Goal: Task Accomplishment & Management: Use online tool/utility

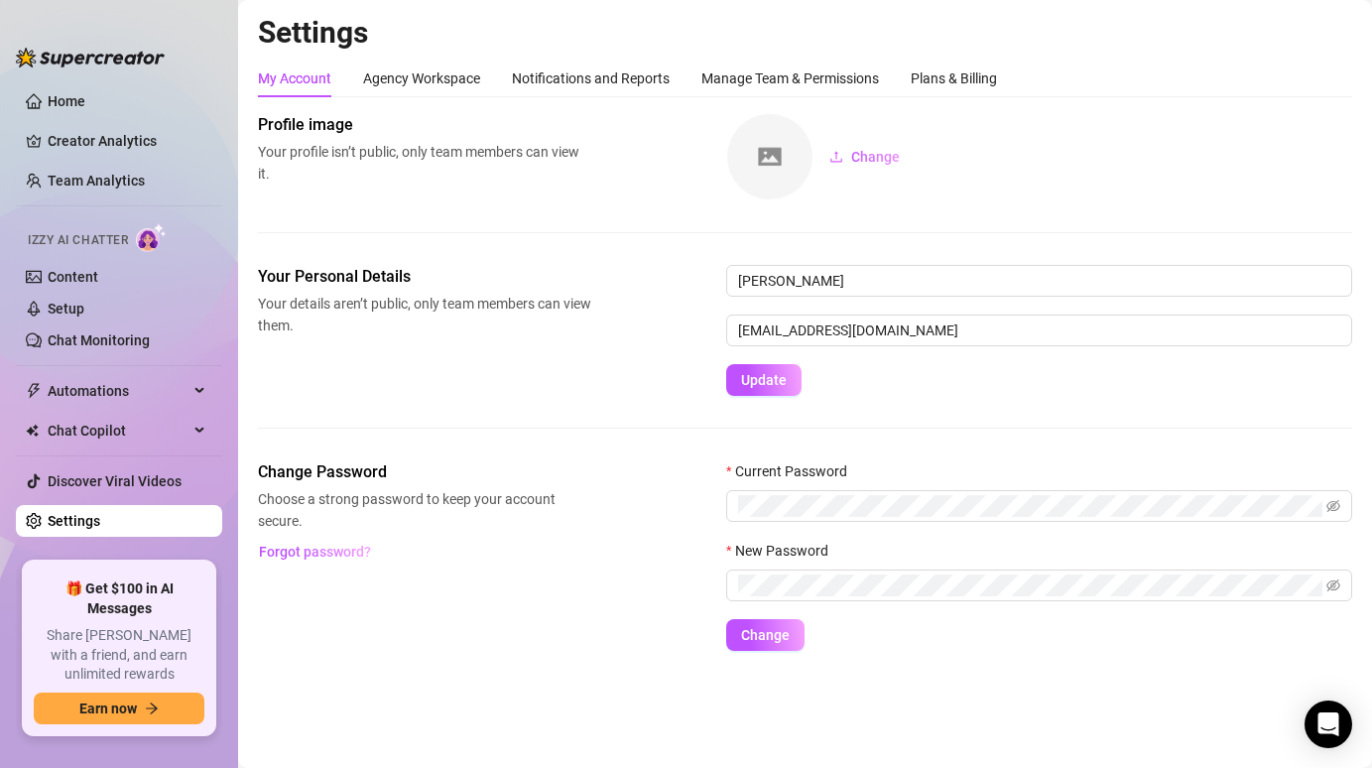
click at [98, 150] on link "Creator Analytics" at bounding box center [127, 141] width 159 height 32
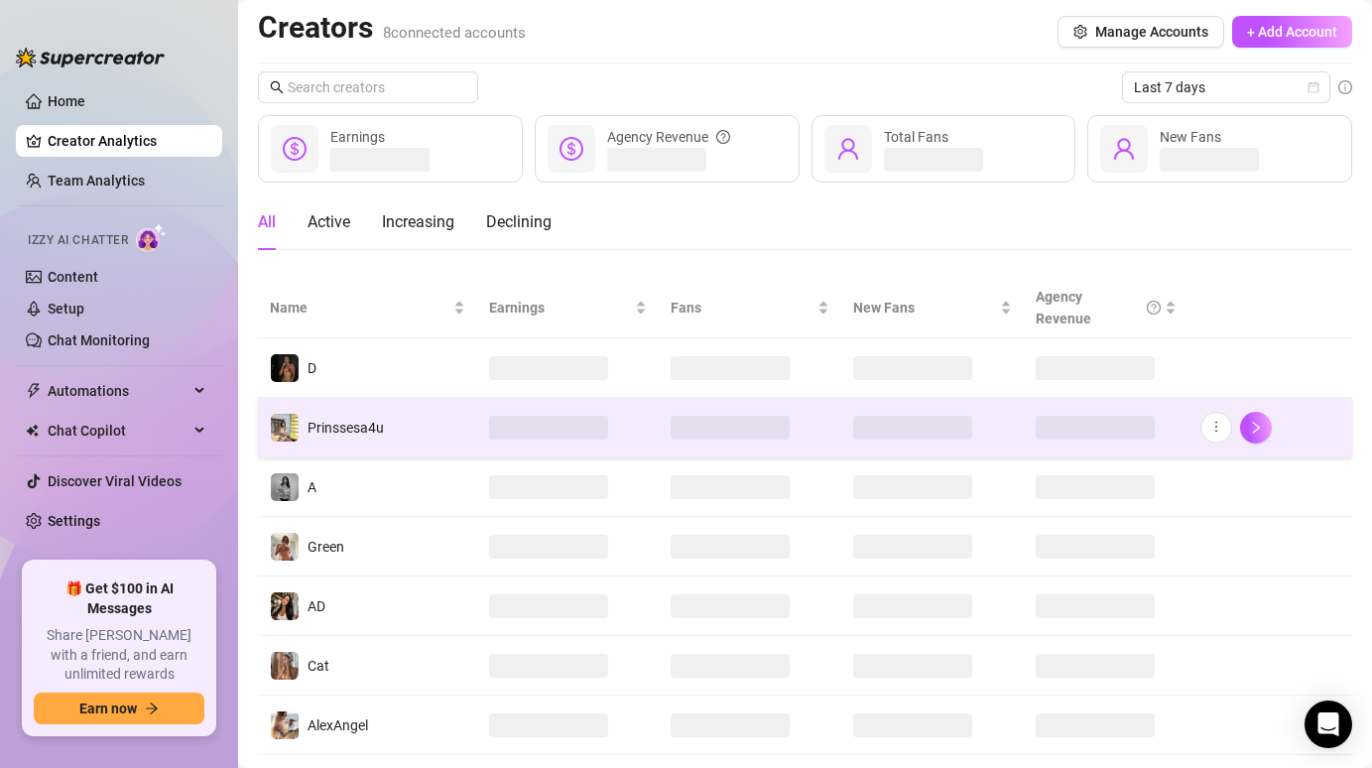
scroll to position [8, 0]
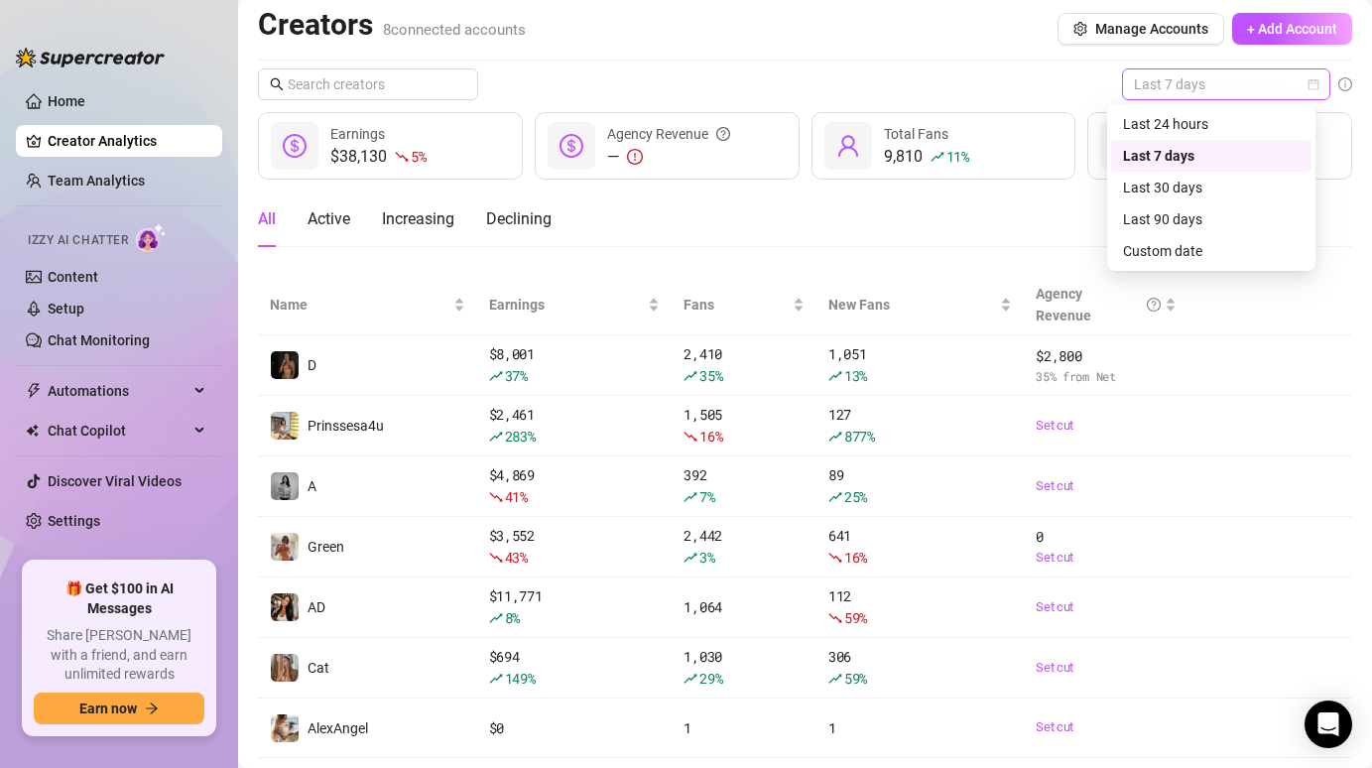
click at [1189, 98] on span "Last 7 days" at bounding box center [1226, 84] width 184 height 30
click at [1156, 235] on div "Custom date" at bounding box center [1211, 251] width 200 height 32
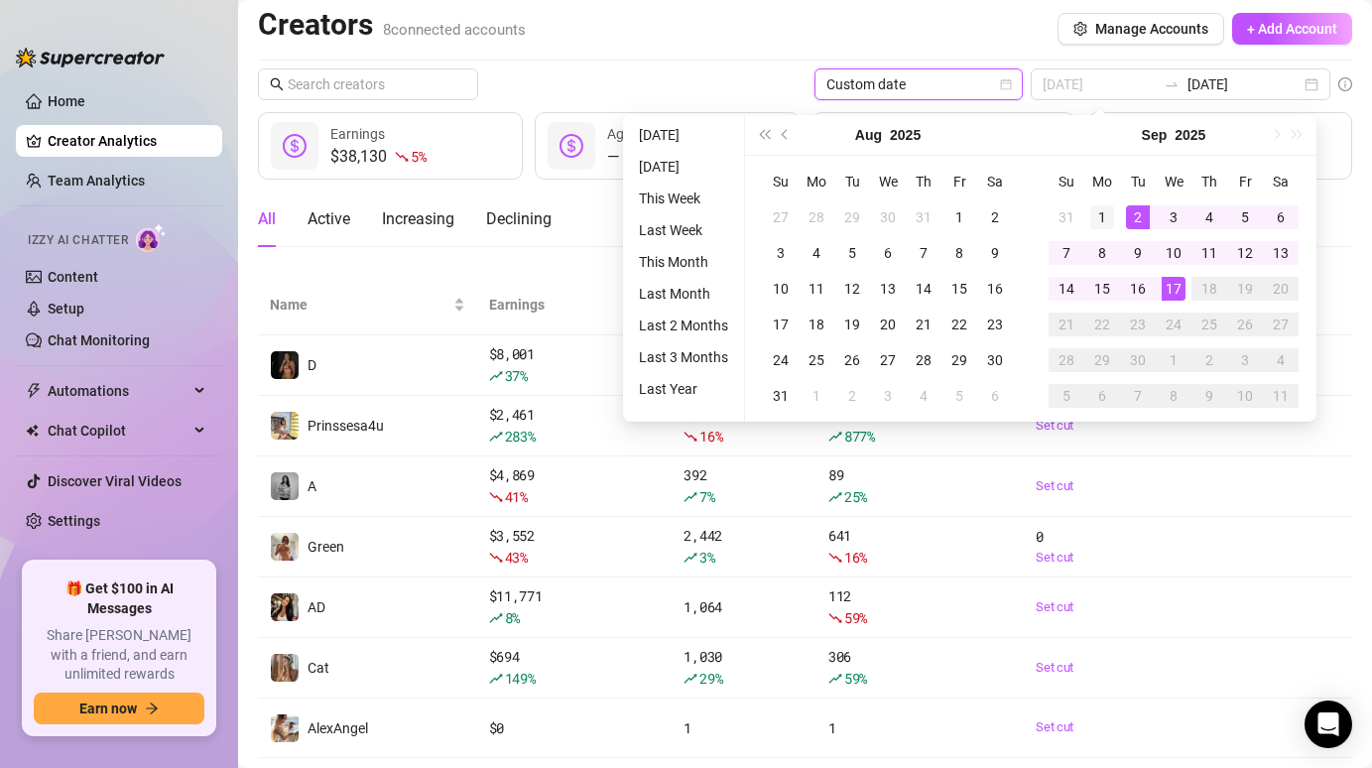
type input "[DATE]"
click at [1101, 215] on div "1" at bounding box center [1102, 217] width 24 height 24
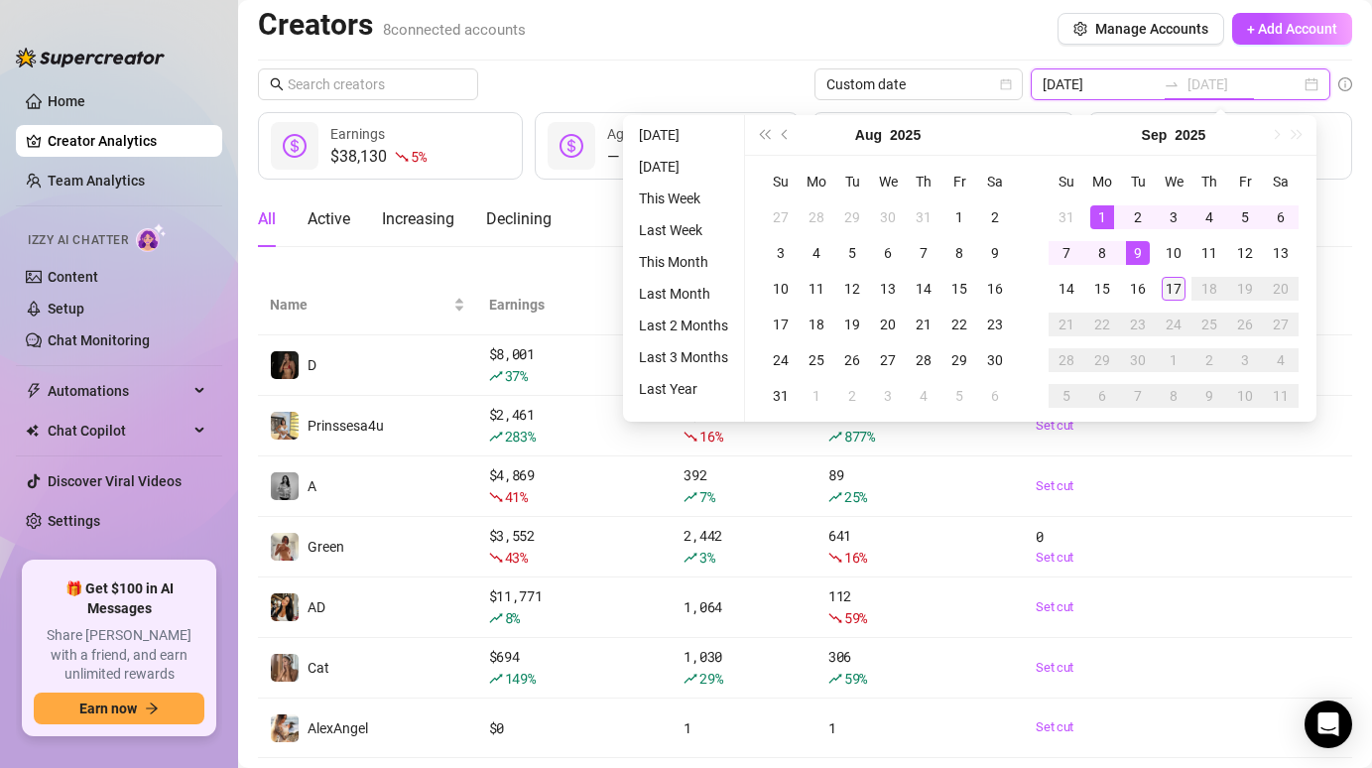
type input "[DATE]"
click at [1167, 287] on div "17" at bounding box center [1174, 289] width 24 height 24
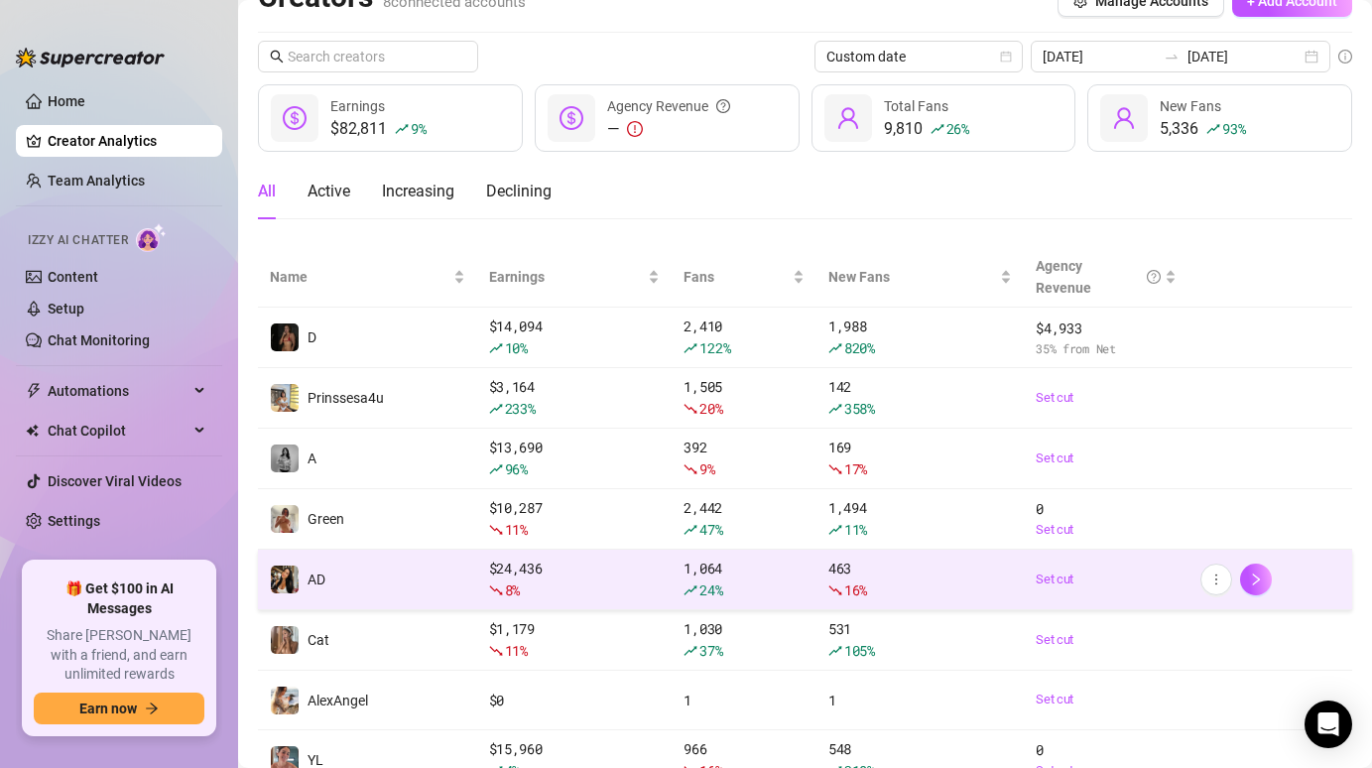
scroll to position [38, 0]
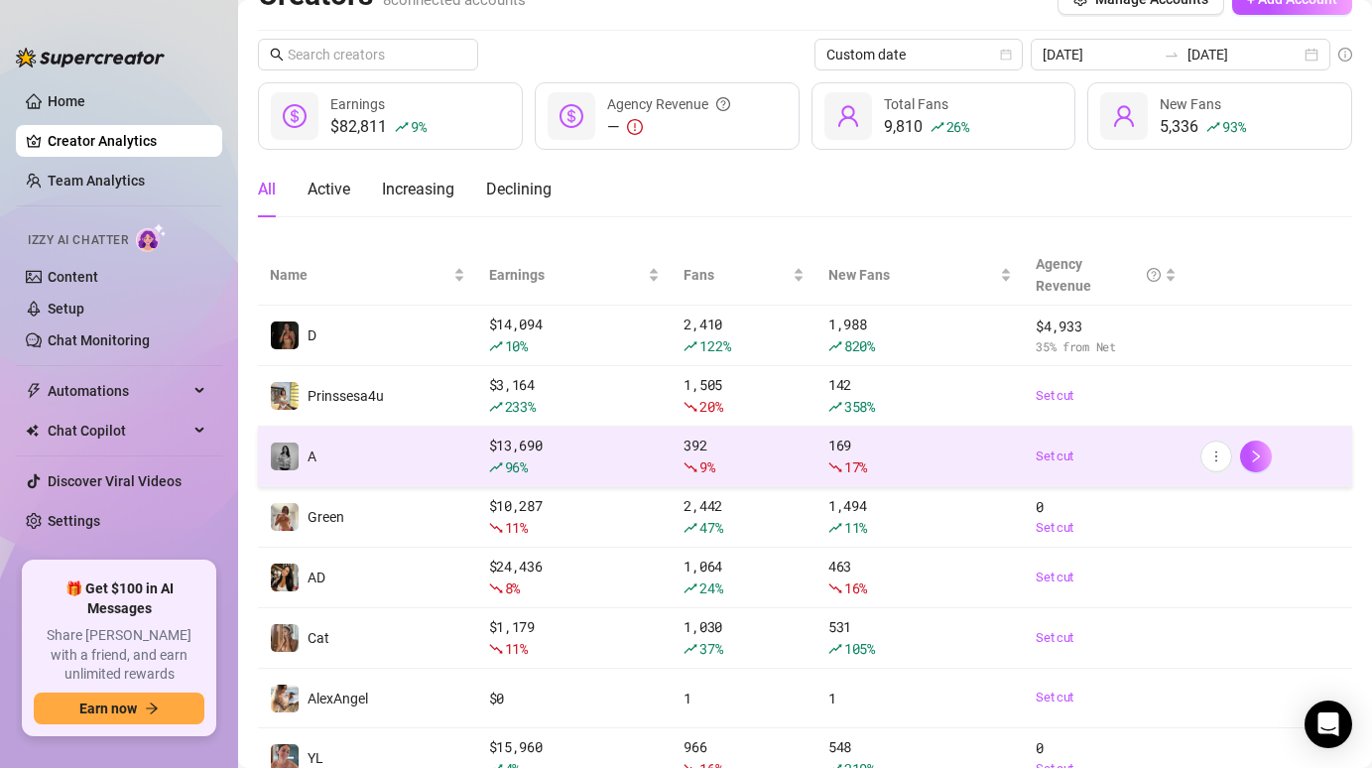
click at [447, 469] on td "A" at bounding box center [367, 457] width 219 height 61
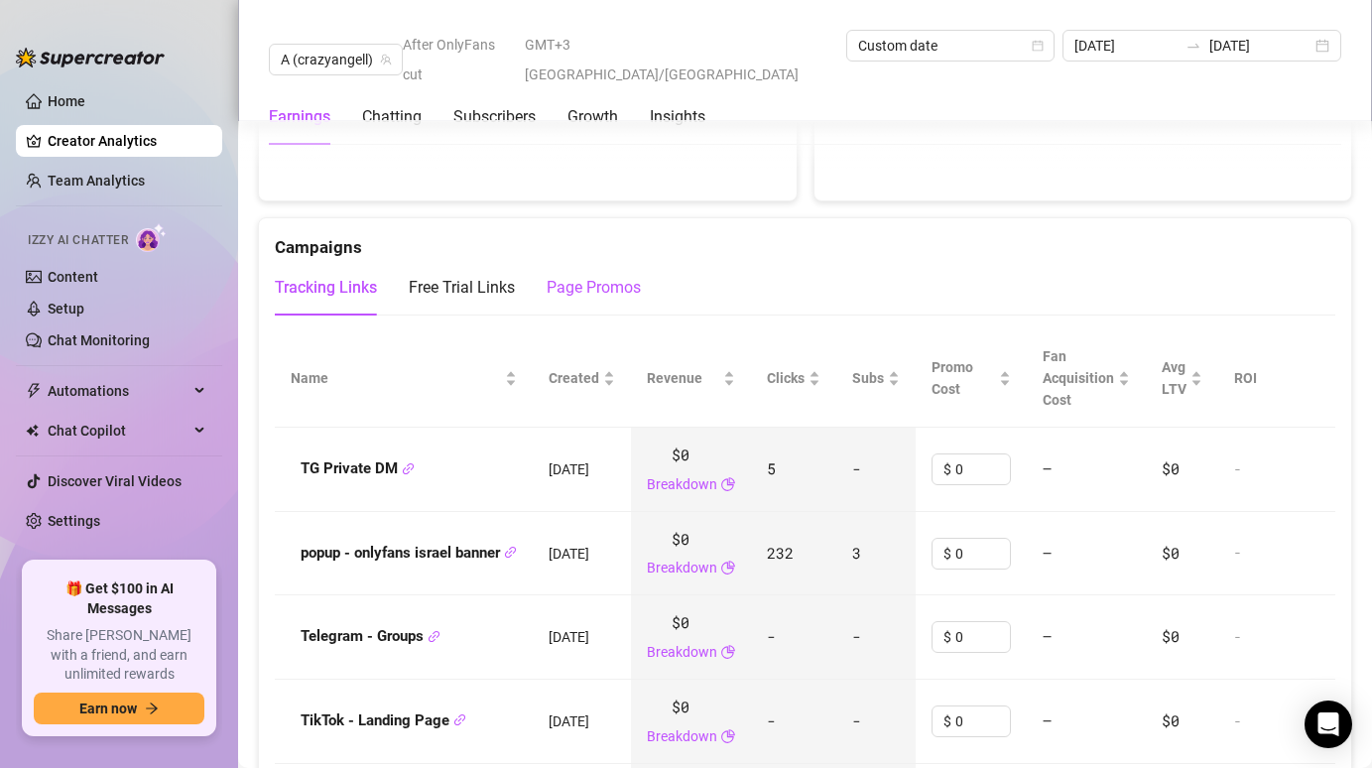
click at [576, 276] on div "Page Promos" at bounding box center [594, 288] width 94 height 24
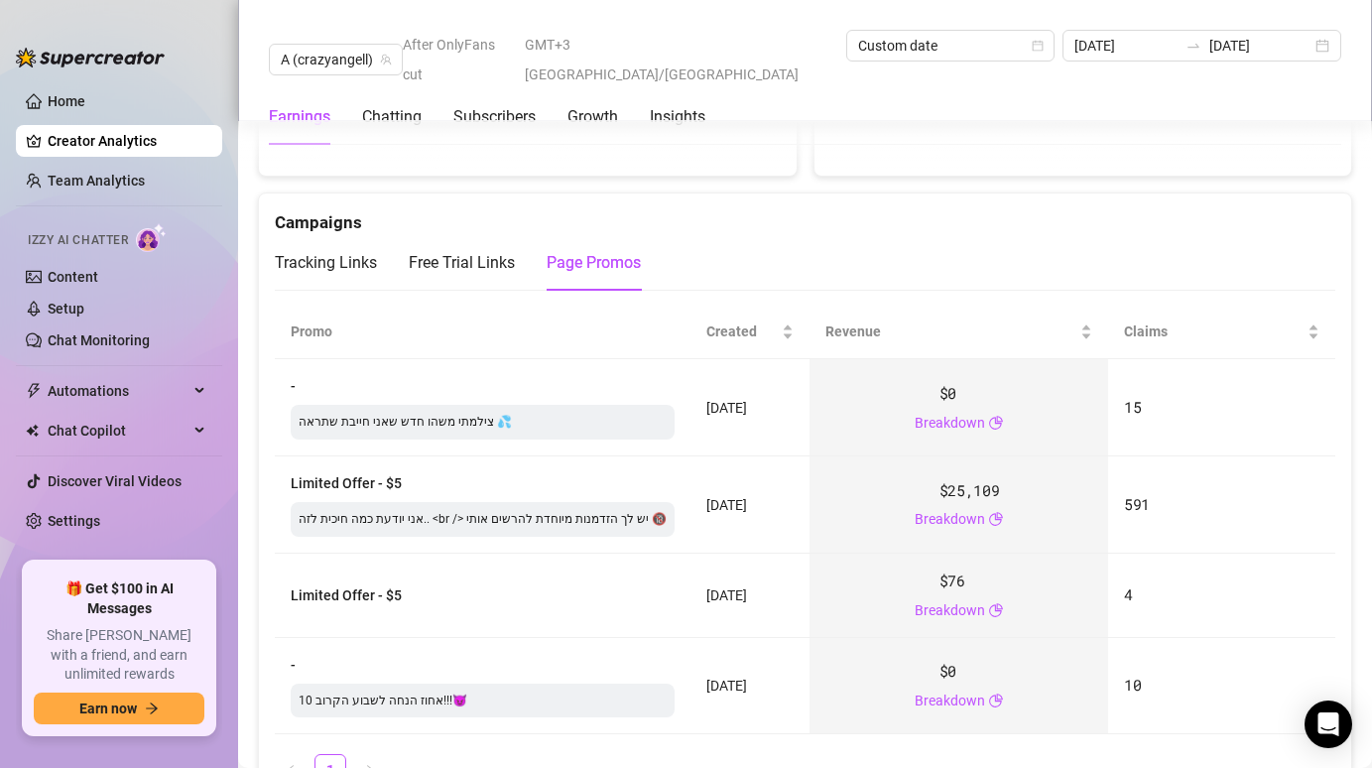
scroll to position [2450, 0]
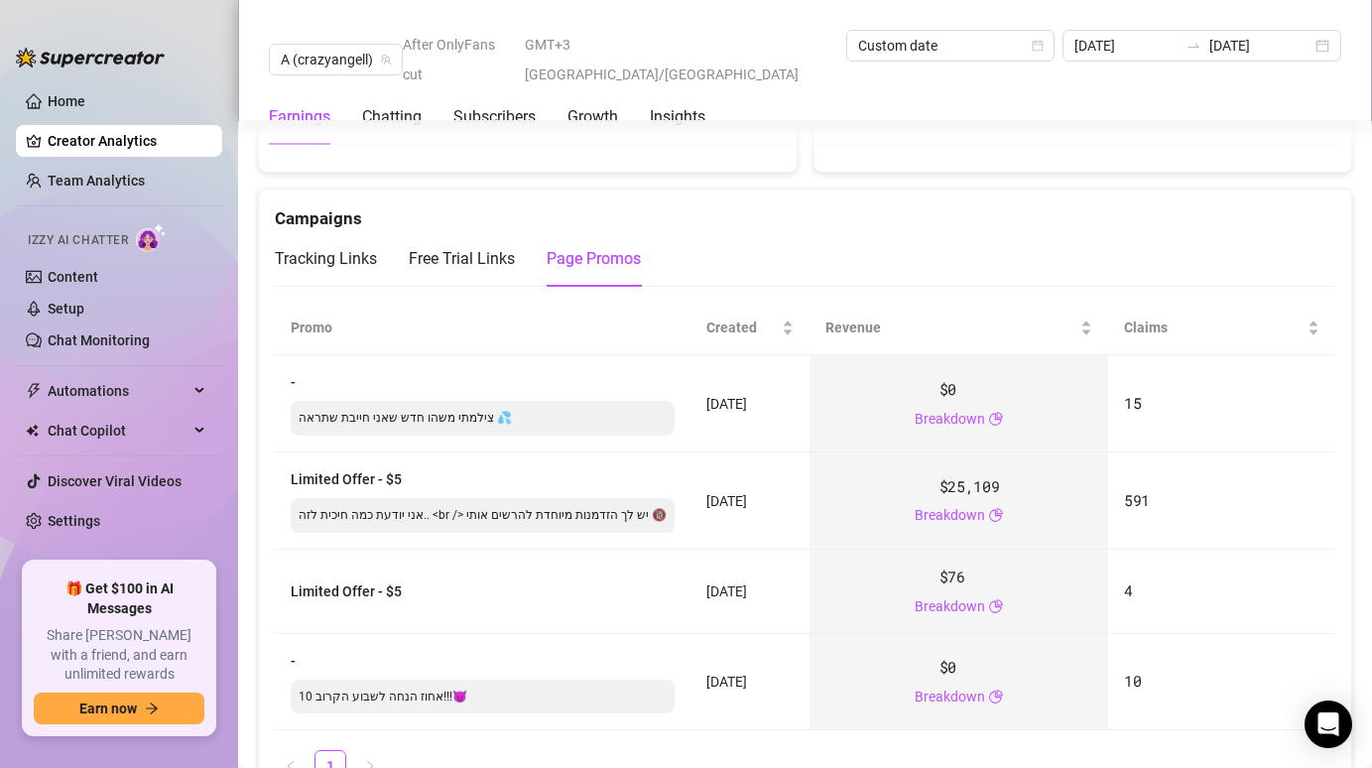
drag, startPoint x: 803, startPoint y: 453, endPoint x: 297, endPoint y: 422, distance: 507.9
click at [236, 442] on div "Home Creator Analytics Team Analytics Izzy AI Chatter Content Setup Chat Monito…" at bounding box center [686, 384] width 1372 height 768
click at [308, 468] on div "Limited Offer - $5 אני יודעת כמה חיכית לזה.. <br /> יש לך הזדמנות מיוחדת להרשים…" at bounding box center [483, 500] width 384 height 64
drag, startPoint x: 769, startPoint y: 458, endPoint x: 717, endPoint y: 459, distance: 51.6
click at [717, 459] on td "[DATE]" at bounding box center [749, 500] width 119 height 97
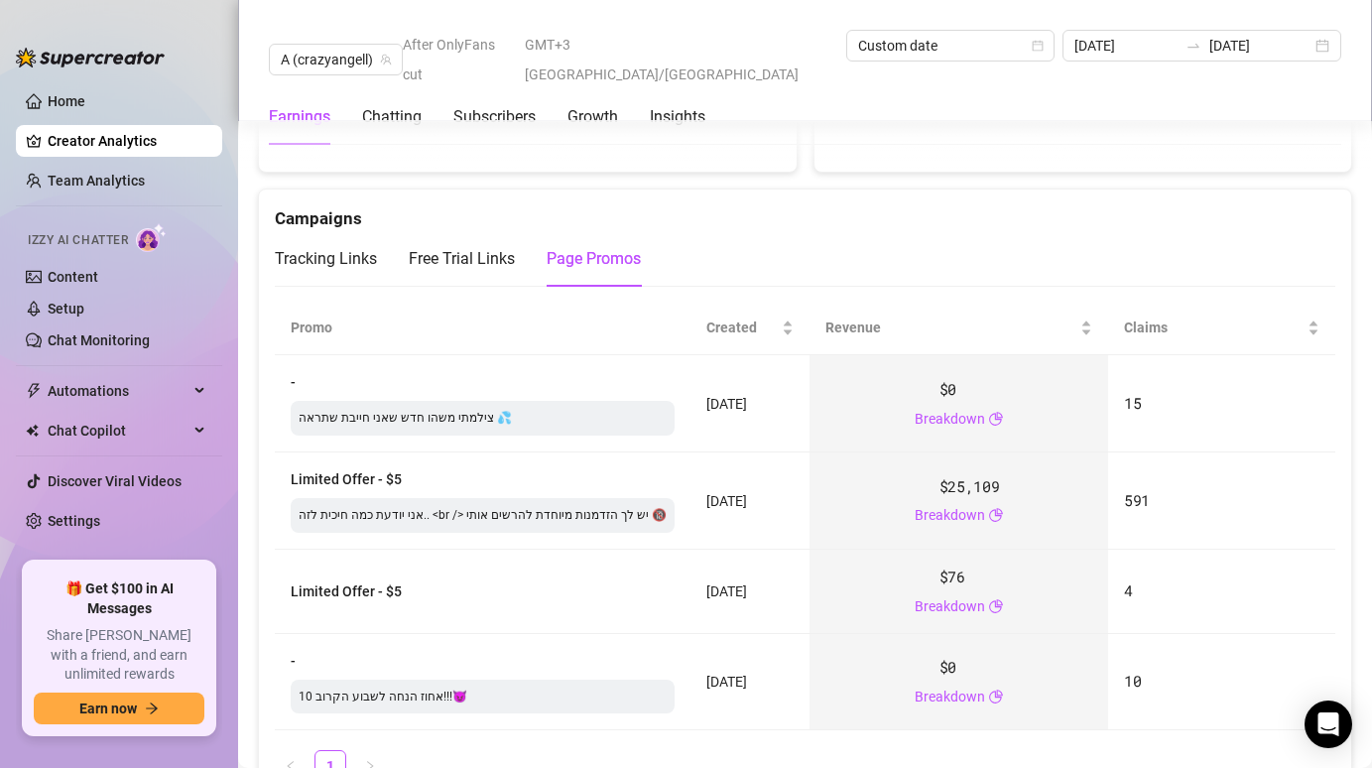
click at [532, 468] on div "Limited Offer - $5 אני יודעת כמה חיכית לזה.. <br /> יש לך הזדמנות מיוחדת להרשים…" at bounding box center [483, 500] width 384 height 64
click at [341, 45] on span "A (crazyangell)" at bounding box center [336, 60] width 110 height 30
click at [348, 45] on span "A (crazyangell)" at bounding box center [336, 60] width 110 height 30
click at [339, 45] on span "A (crazyangell)" at bounding box center [336, 60] width 110 height 30
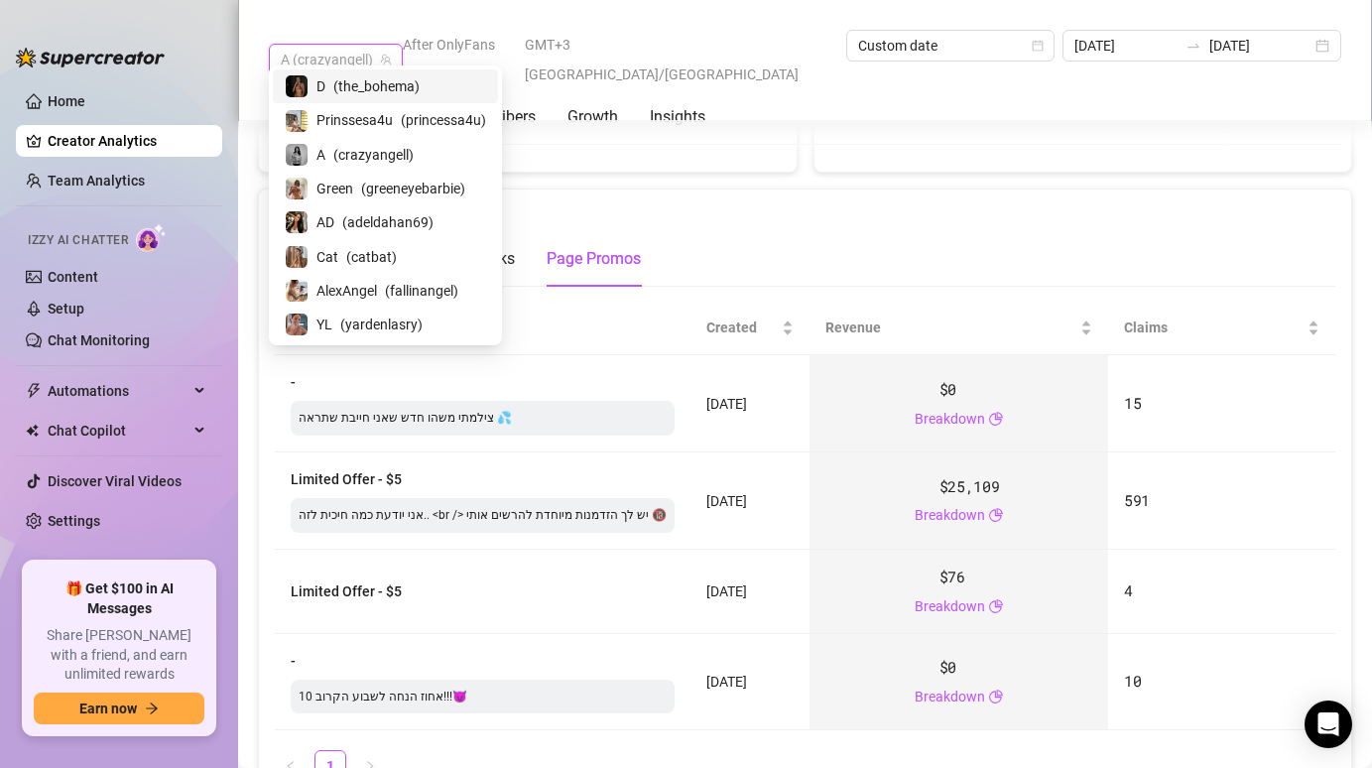
click at [375, 98] on div "D ( the_bohema )" at bounding box center [385, 86] width 225 height 34
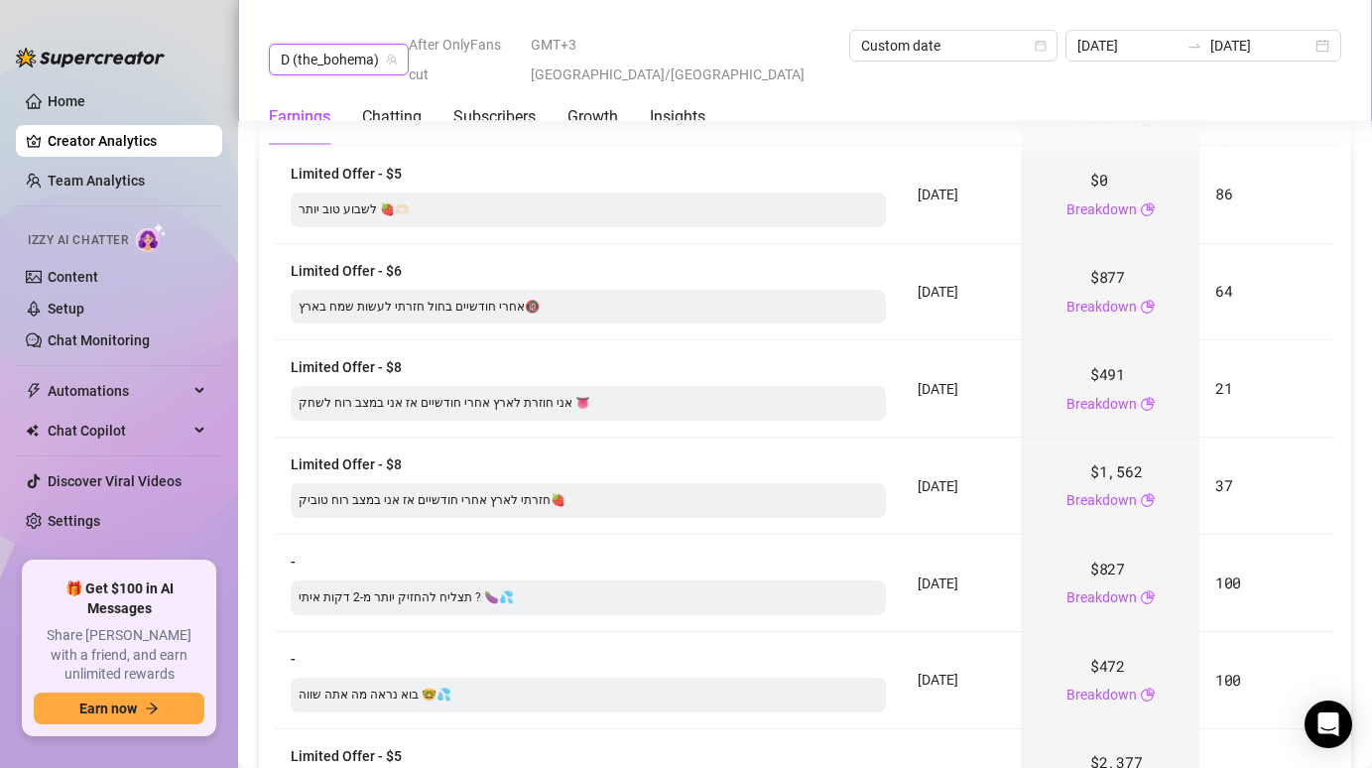
scroll to position [2814, 0]
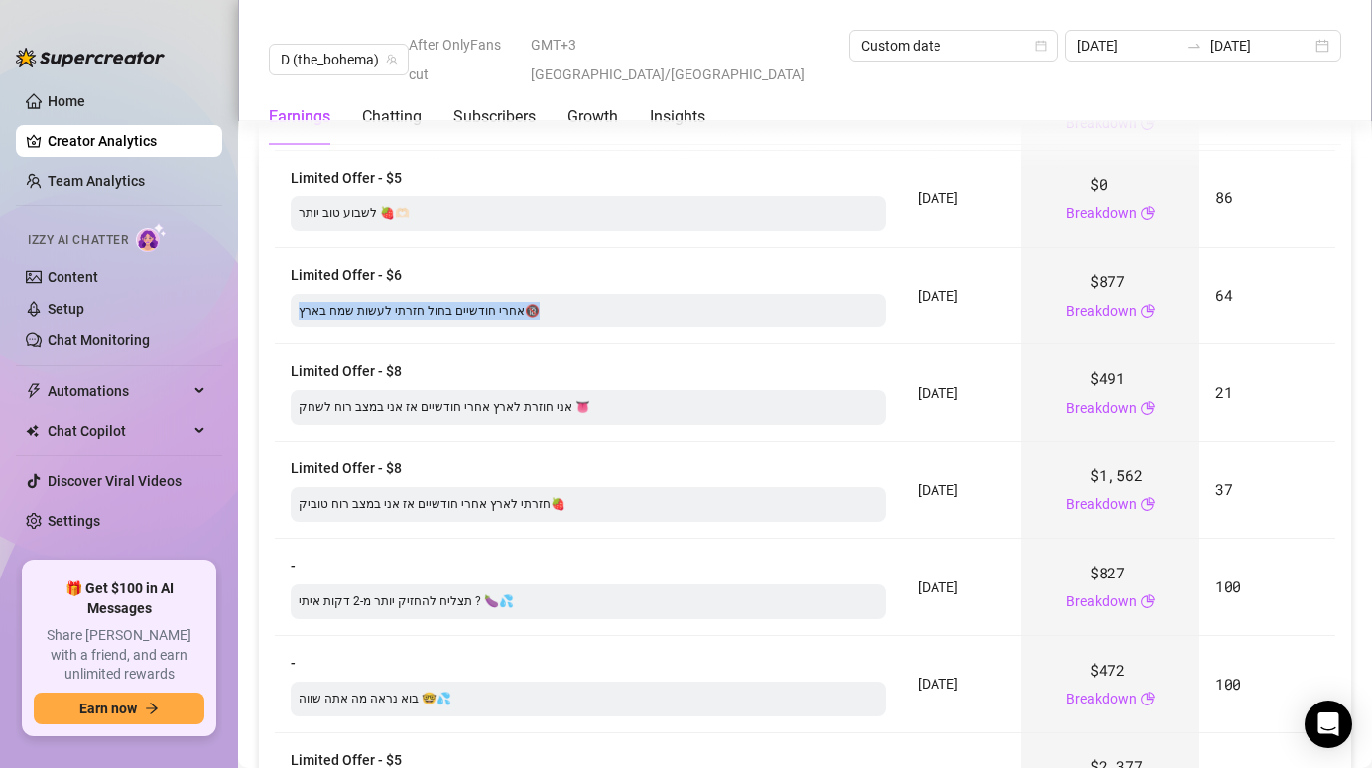
drag, startPoint x: 611, startPoint y: 300, endPoint x: 300, endPoint y: 301, distance: 311.5
click at [300, 301] on div "אחרי חודשיים בחול חזרתי לעשות שמח בארץ🔞" at bounding box center [588, 311] width 595 height 35
drag, startPoint x: 625, startPoint y: 406, endPoint x: 347, endPoint y: 424, distance: 278.3
click at [346, 424] on td "Limited Offer - $8 אני חוזרת לארץ אחרי חודשיים אז אני במצב רוח לשחק 👅" at bounding box center [588, 392] width 627 height 97
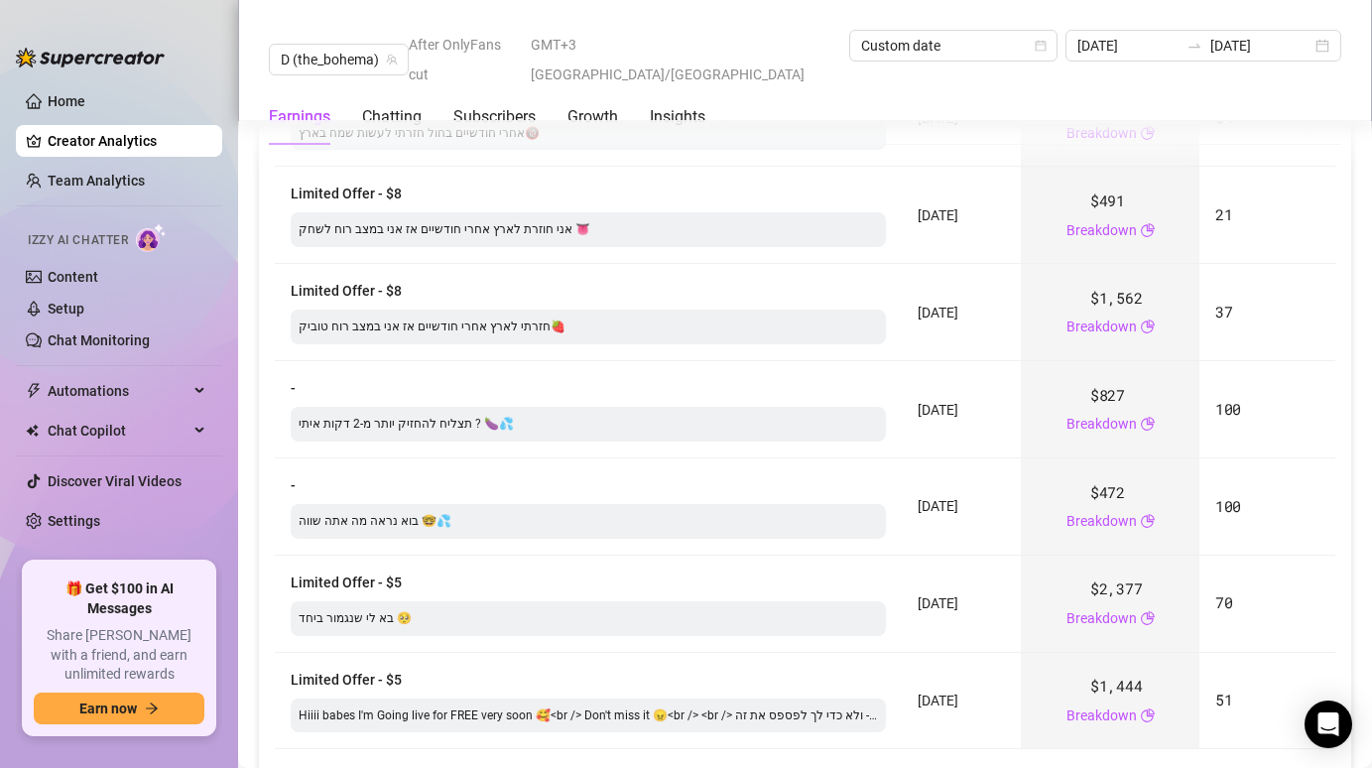
scroll to position [2994, 0]
drag, startPoint x: 447, startPoint y: 597, endPoint x: 321, endPoint y: 605, distance: 126.2
click at [324, 603] on div "בא לי שנגמור ביחד 🥺" at bounding box center [588, 616] width 595 height 35
click at [321, 605] on div "בא לי שנגמור ביחד 🥺" at bounding box center [588, 616] width 595 height 35
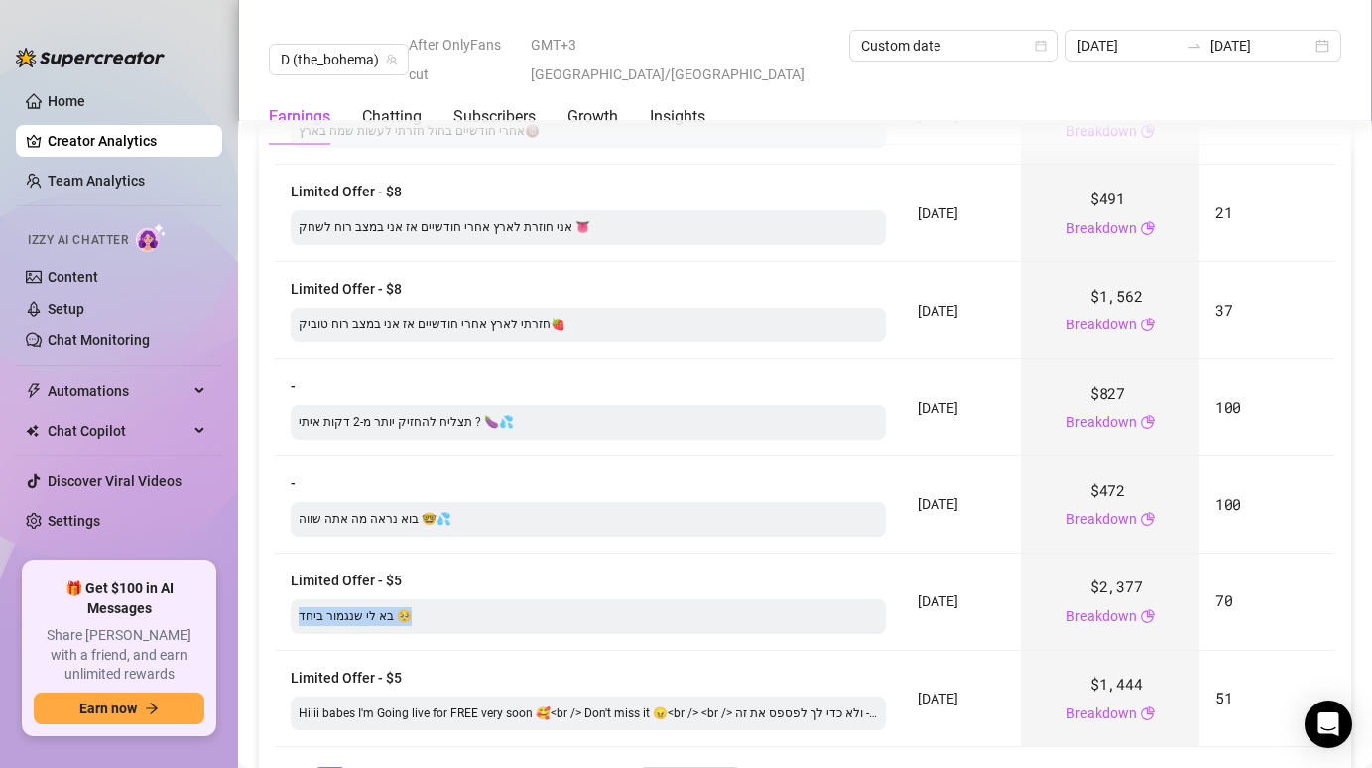
click at [321, 605] on div "בא לי שנגמור ביחד 🥺" at bounding box center [588, 616] width 595 height 35
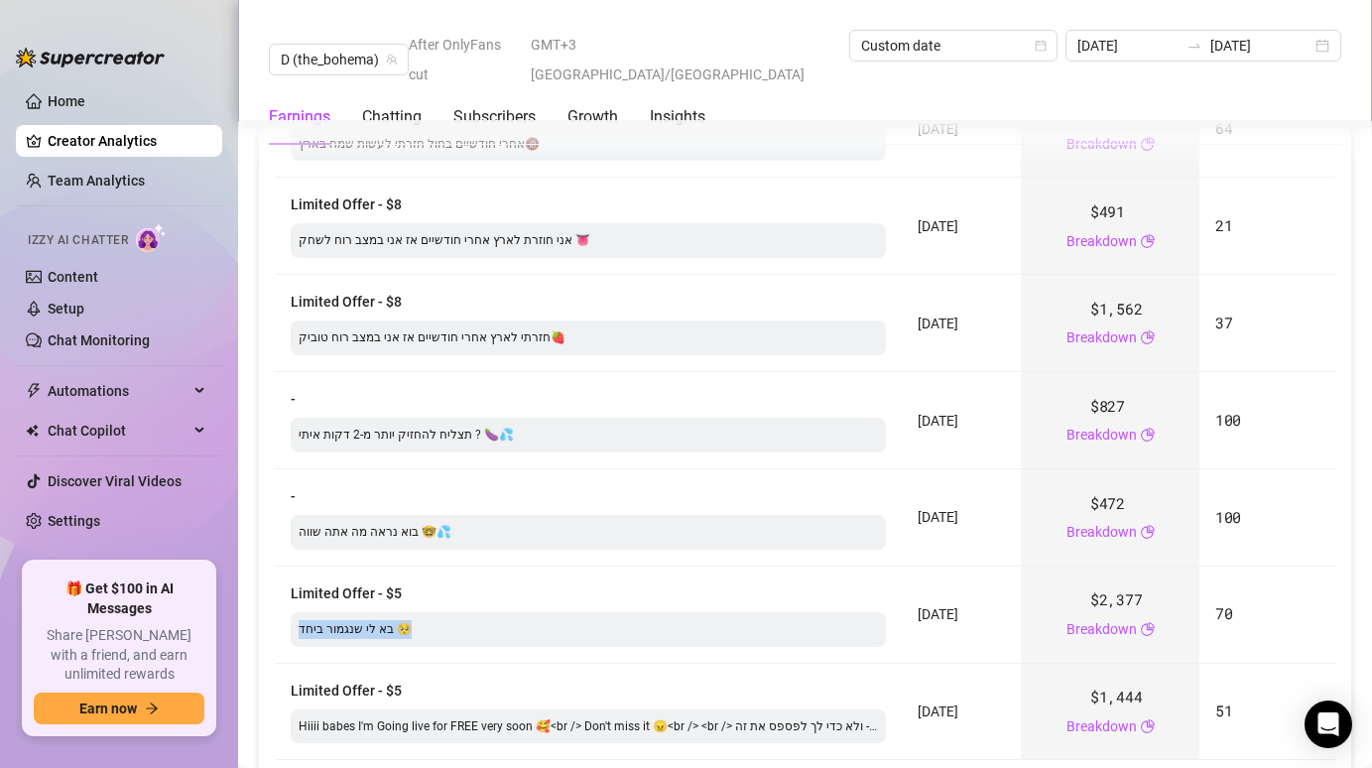
scroll to position [3332, 0]
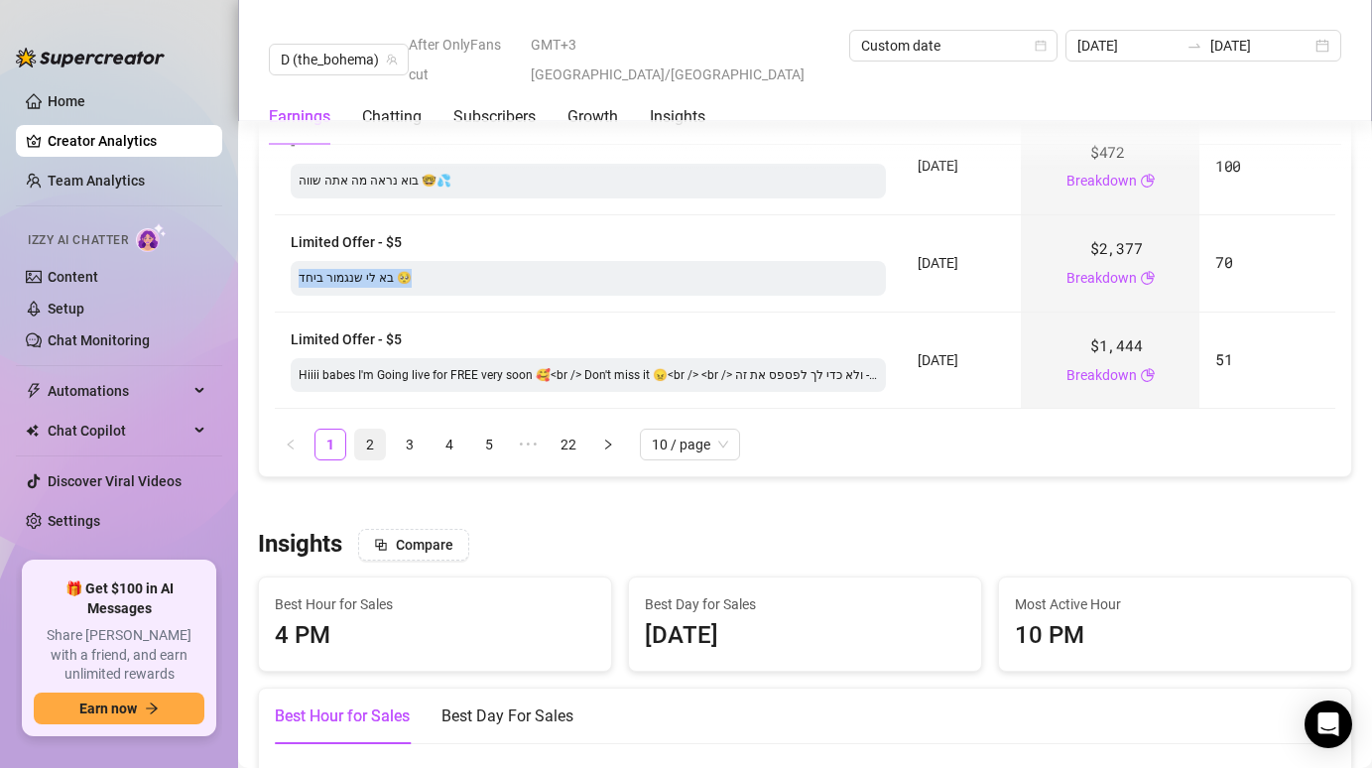
click at [369, 433] on link "2" at bounding box center [370, 444] width 30 height 30
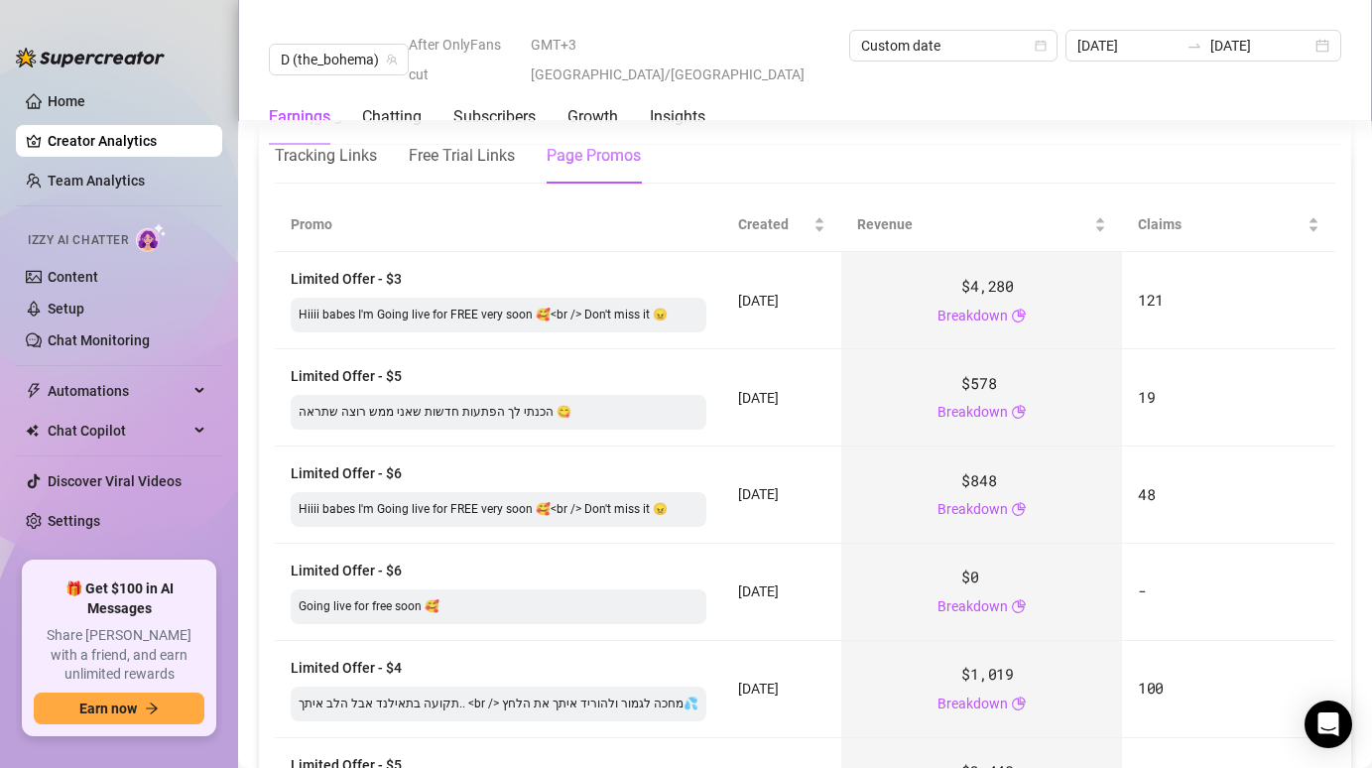
scroll to position [2535, 0]
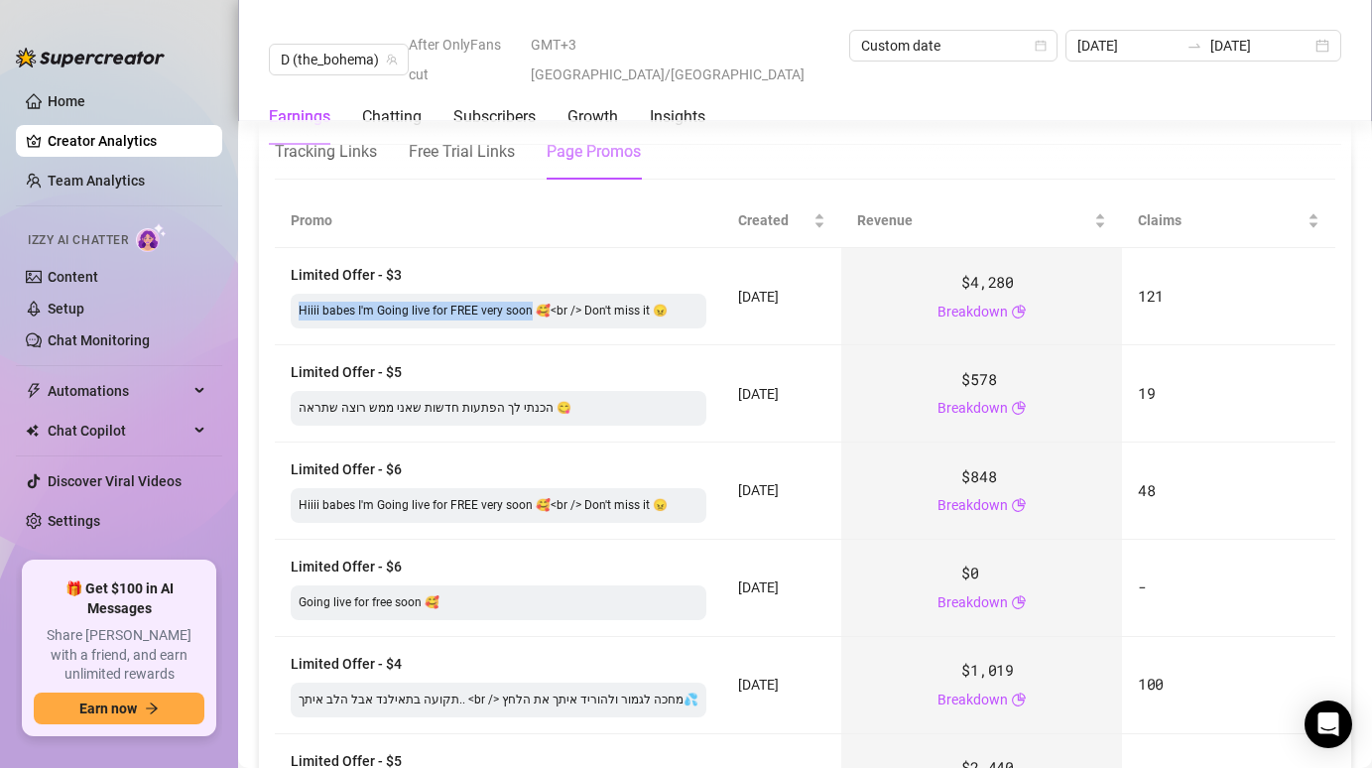
drag, startPoint x: 531, startPoint y: 305, endPoint x: 287, endPoint y: 303, distance: 244.0
click at [287, 303] on td "Limited Offer - $3 Hiiii babes I'm Going live for FREE very soon 🥰<br /> Don't …" at bounding box center [498, 296] width 447 height 97
click at [314, 301] on div "Hiiii babes I'm Going live for FREE very soon 🥰<br /> Don't miss it 😠" at bounding box center [499, 311] width 416 height 35
drag, startPoint x: 299, startPoint y: 303, endPoint x: 476, endPoint y: 309, distance: 177.7
click at [476, 309] on div "Hiiii babes I'm Going live for FREE very soon 🥰<br /> Don't miss it 😠" at bounding box center [499, 311] width 416 height 35
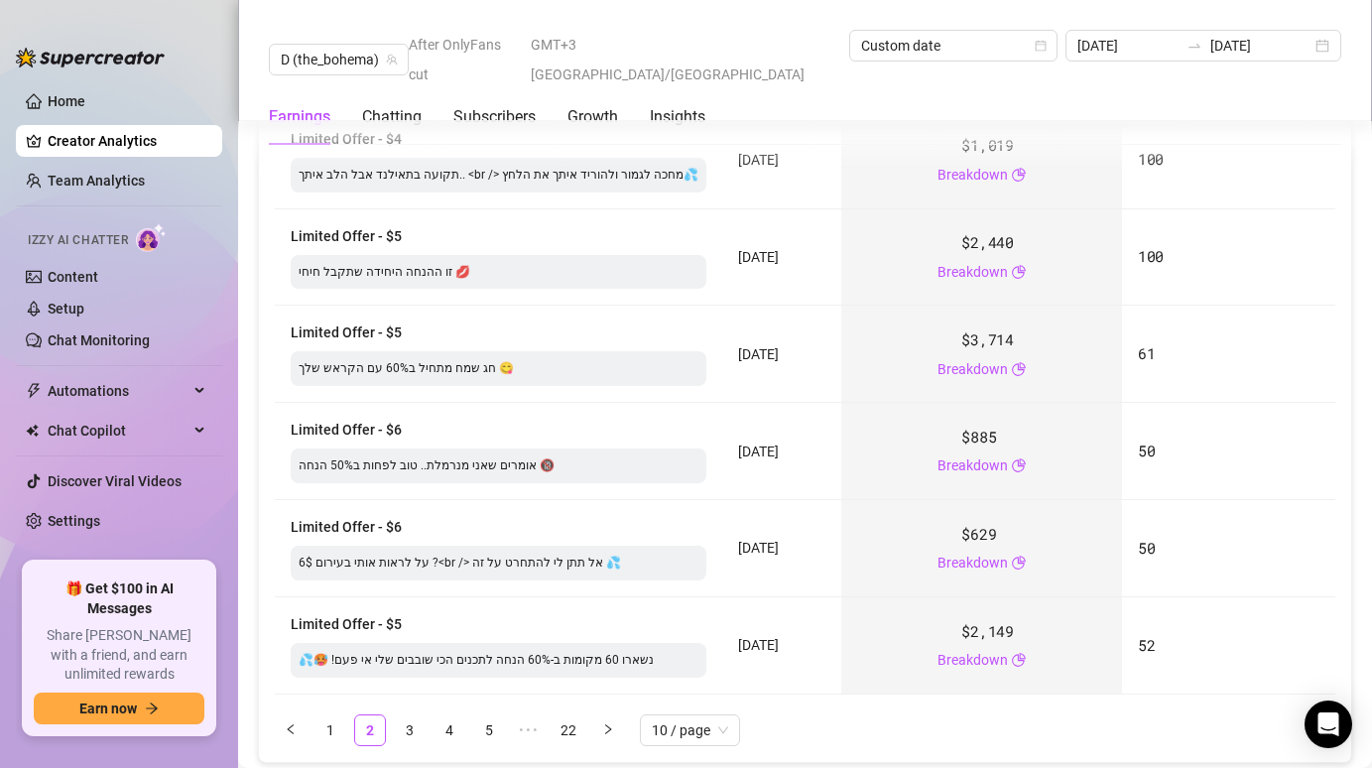
scroll to position [3068, 0]
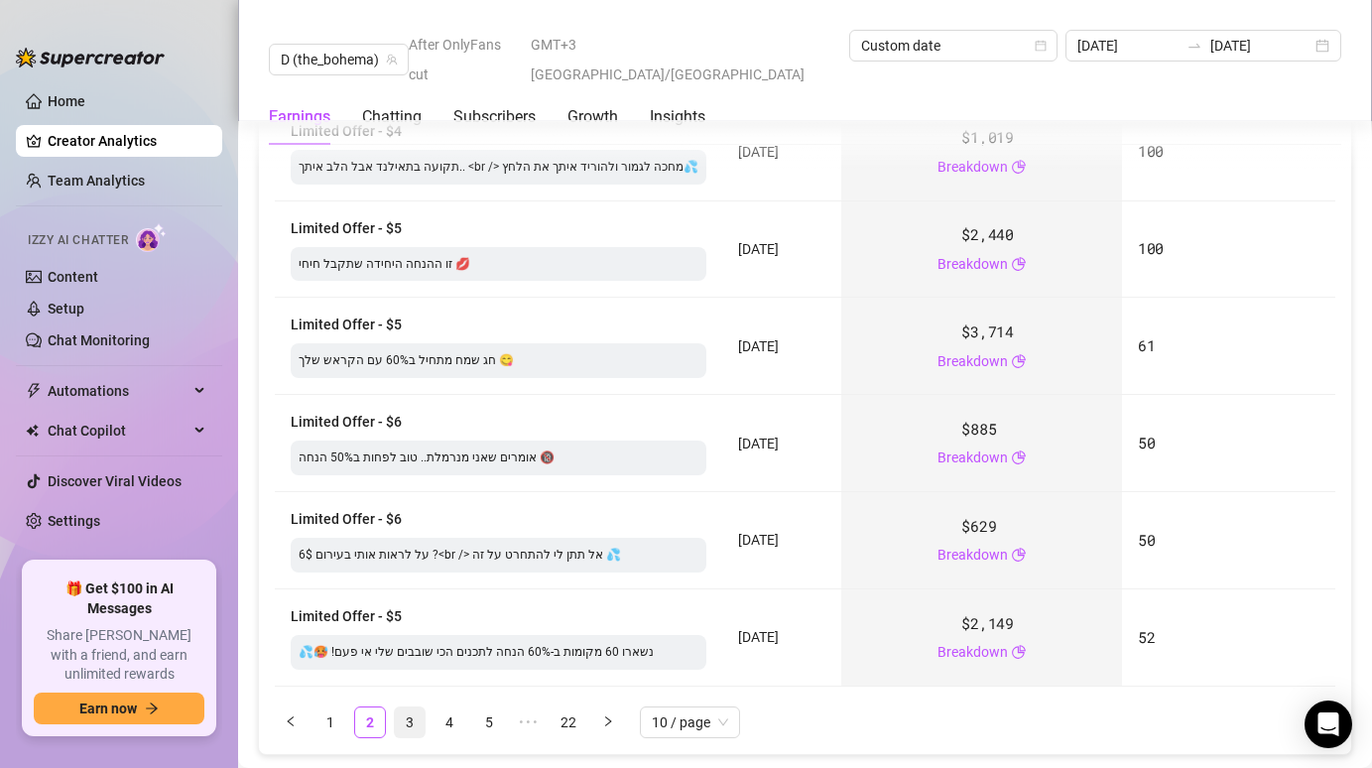
click at [408, 721] on link "3" at bounding box center [410, 722] width 30 height 30
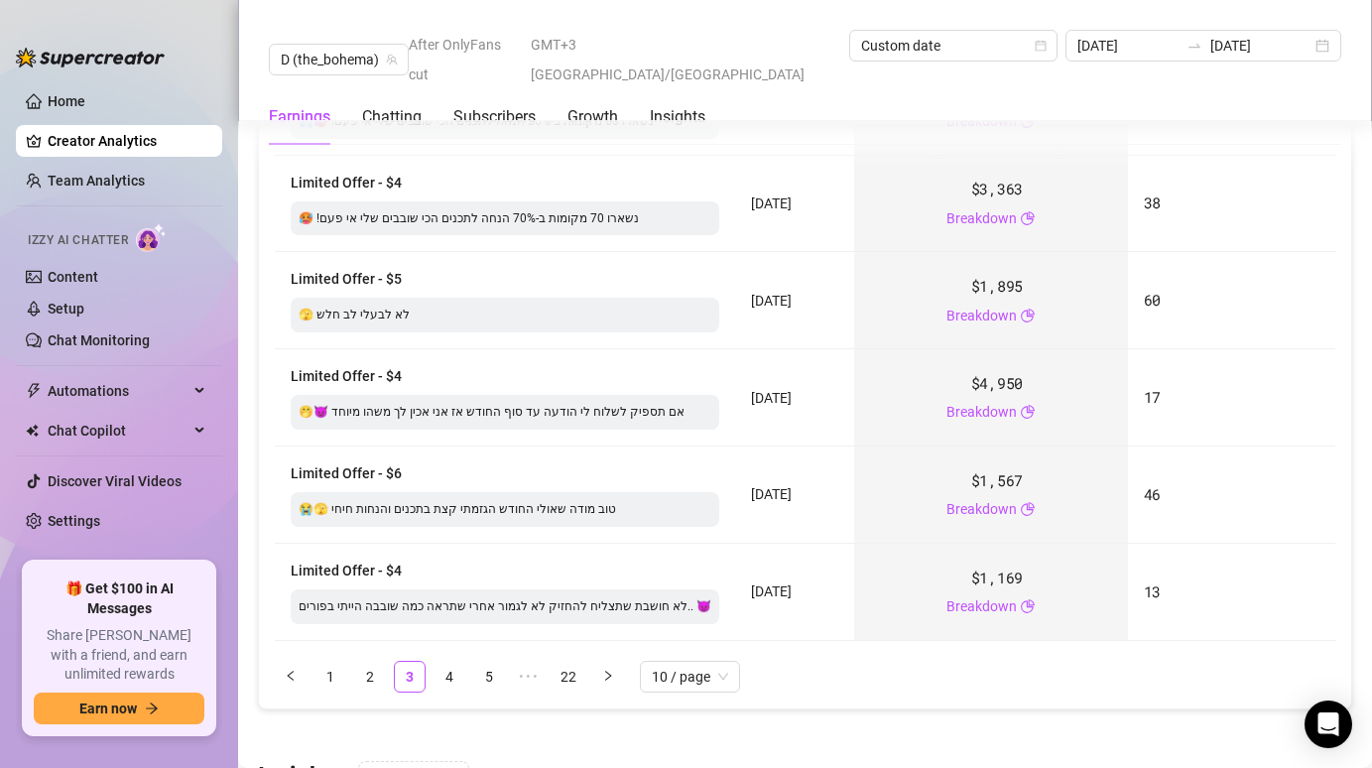
scroll to position [3115, 0]
click at [335, 49] on span "D (the_bohema)" at bounding box center [339, 60] width 116 height 30
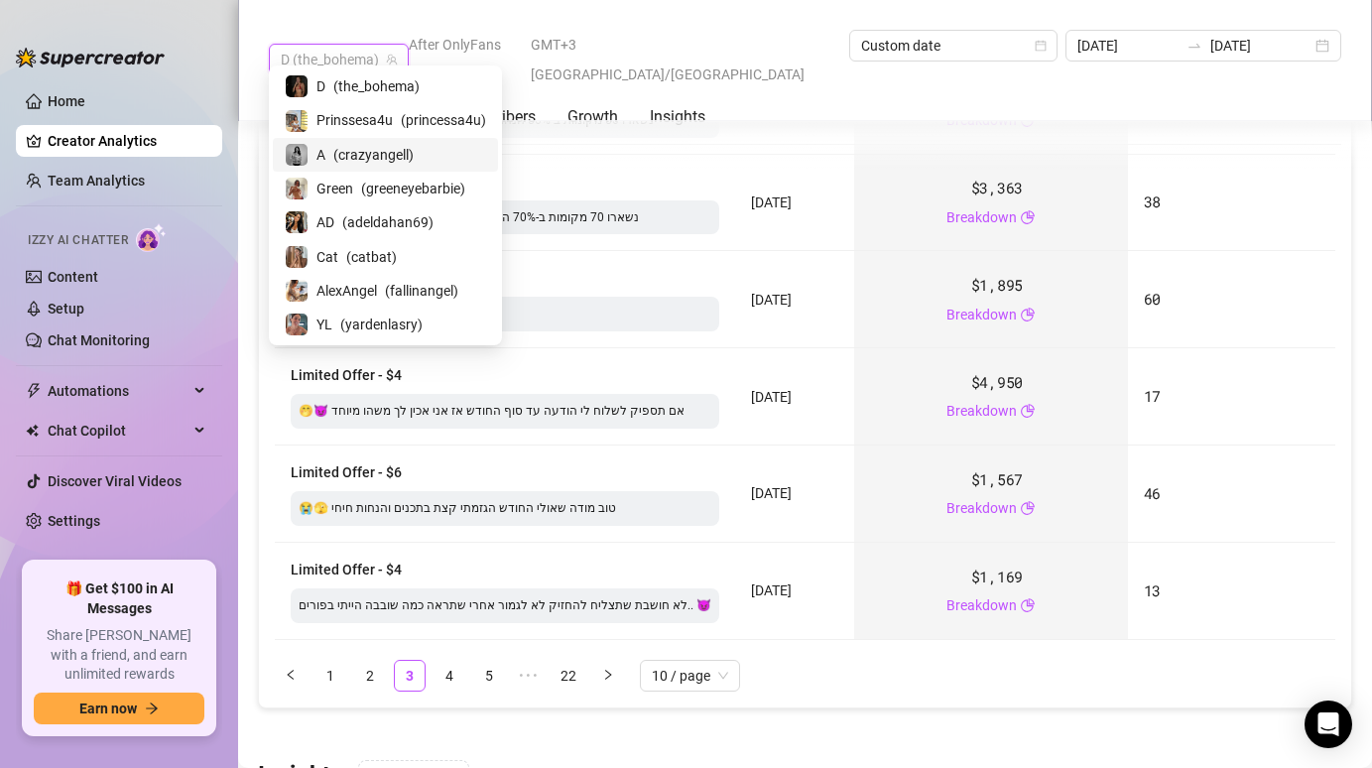
click at [386, 153] on span "( crazyangell )" at bounding box center [373, 155] width 80 height 22
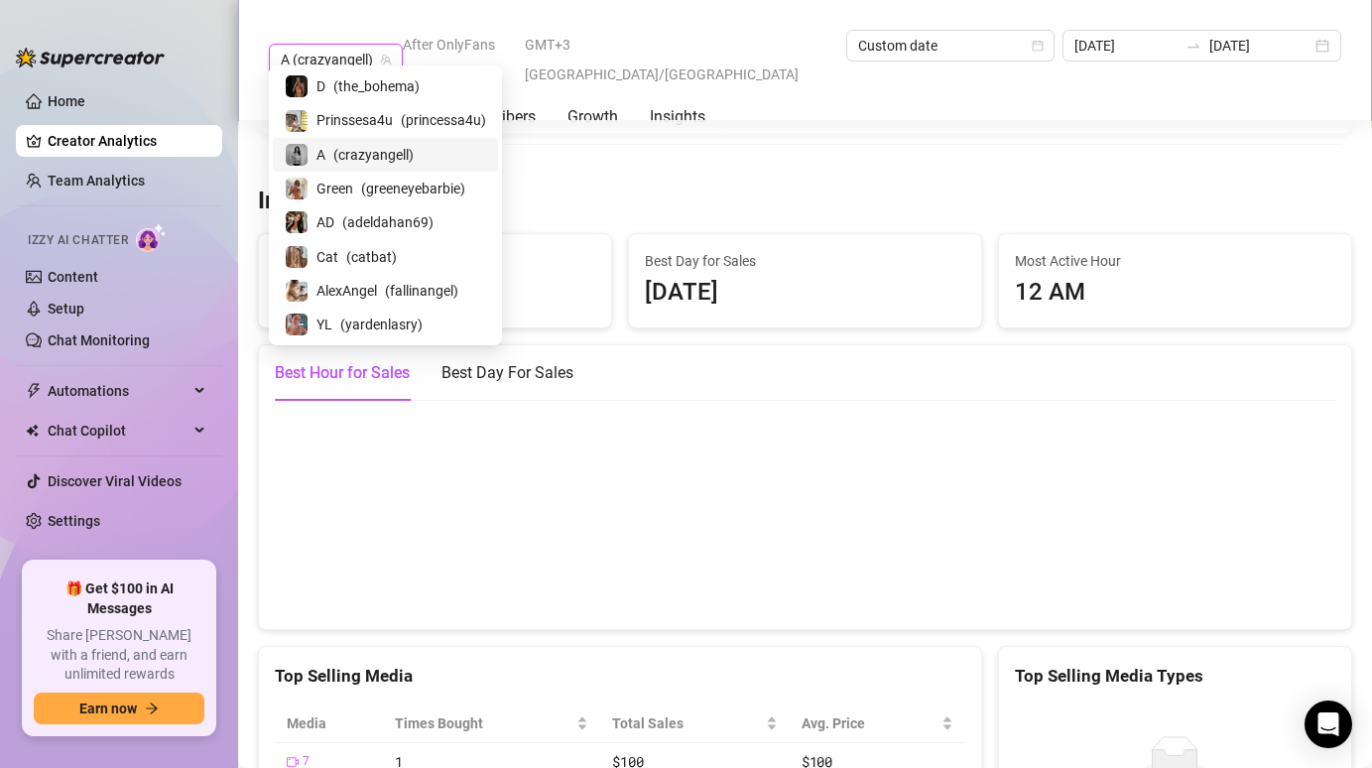
scroll to position [3093, 0]
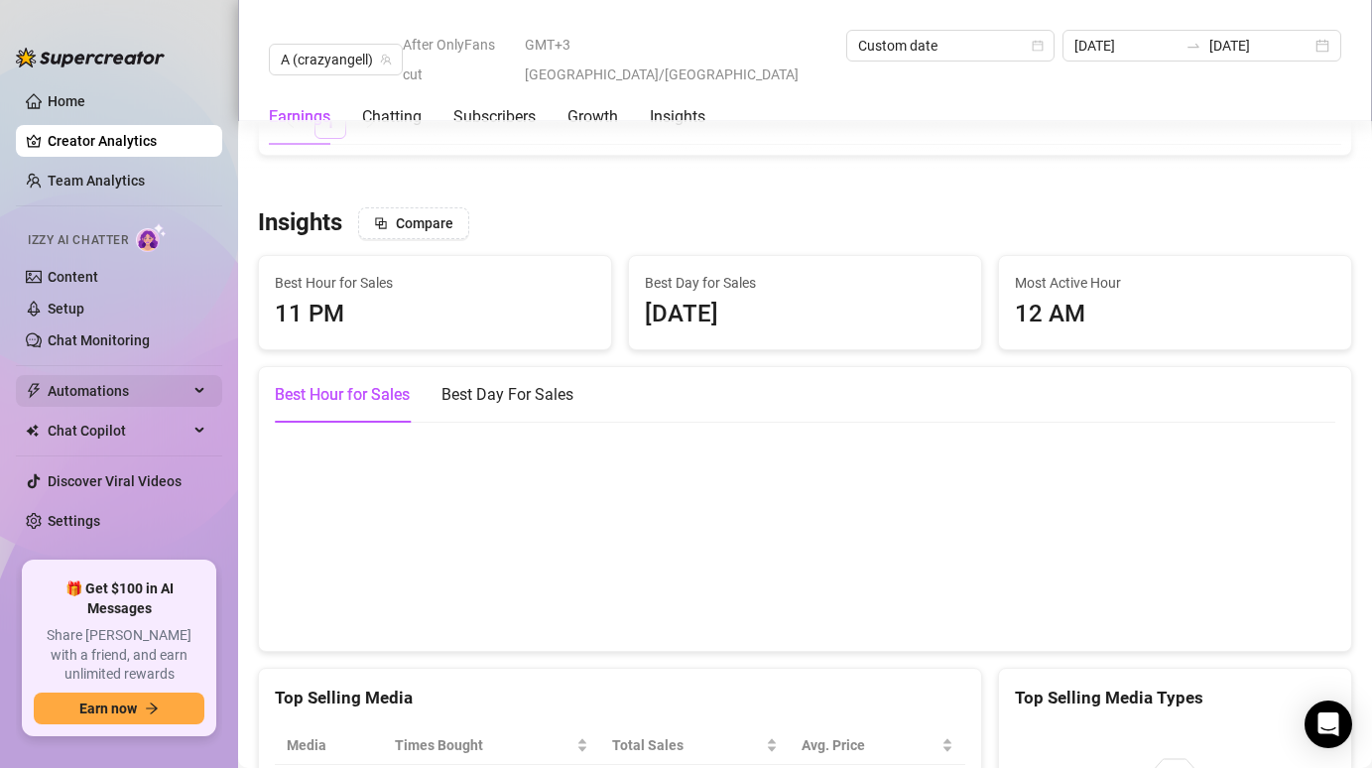
click at [85, 379] on span "Automations" at bounding box center [118, 391] width 141 height 32
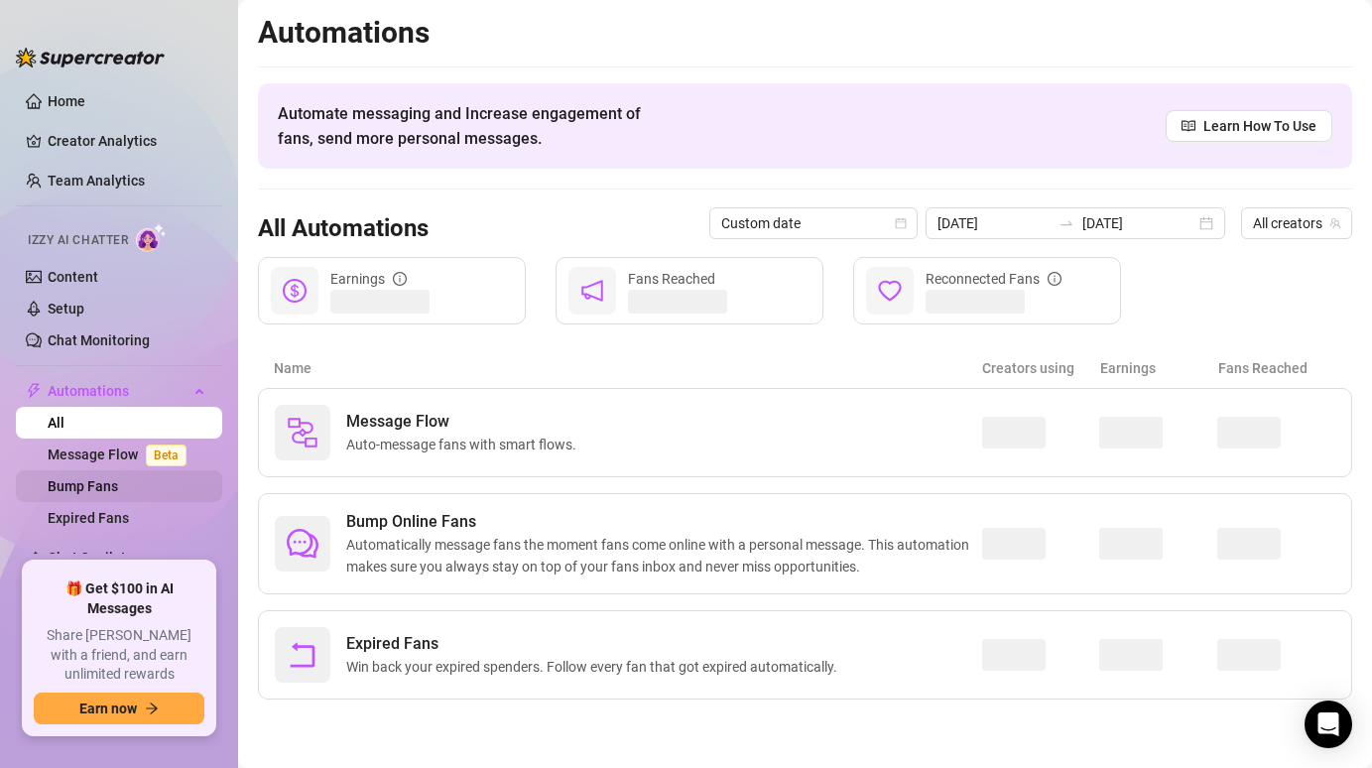
click at [101, 485] on link "Bump Fans" at bounding box center [83, 486] width 70 height 16
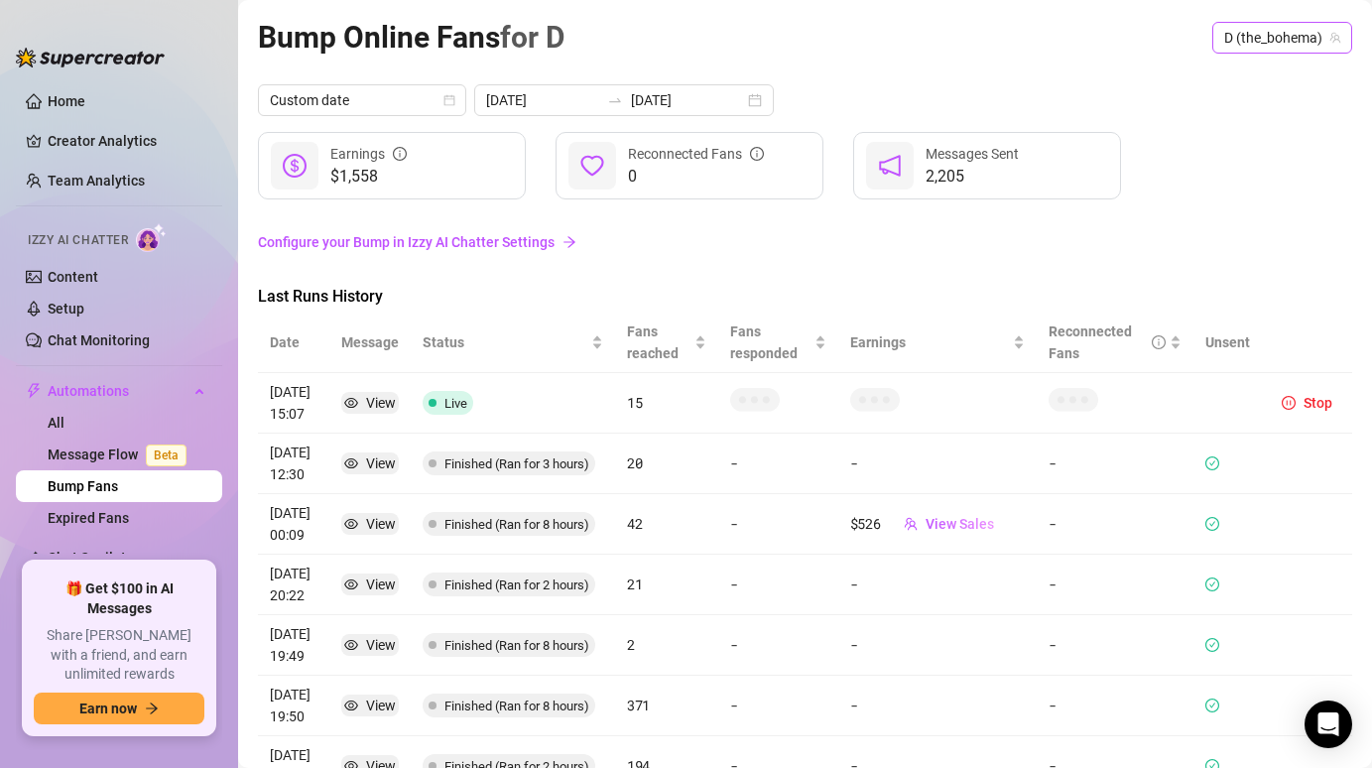
click at [1285, 47] on span "D (the_bohema)" at bounding box center [1282, 38] width 116 height 30
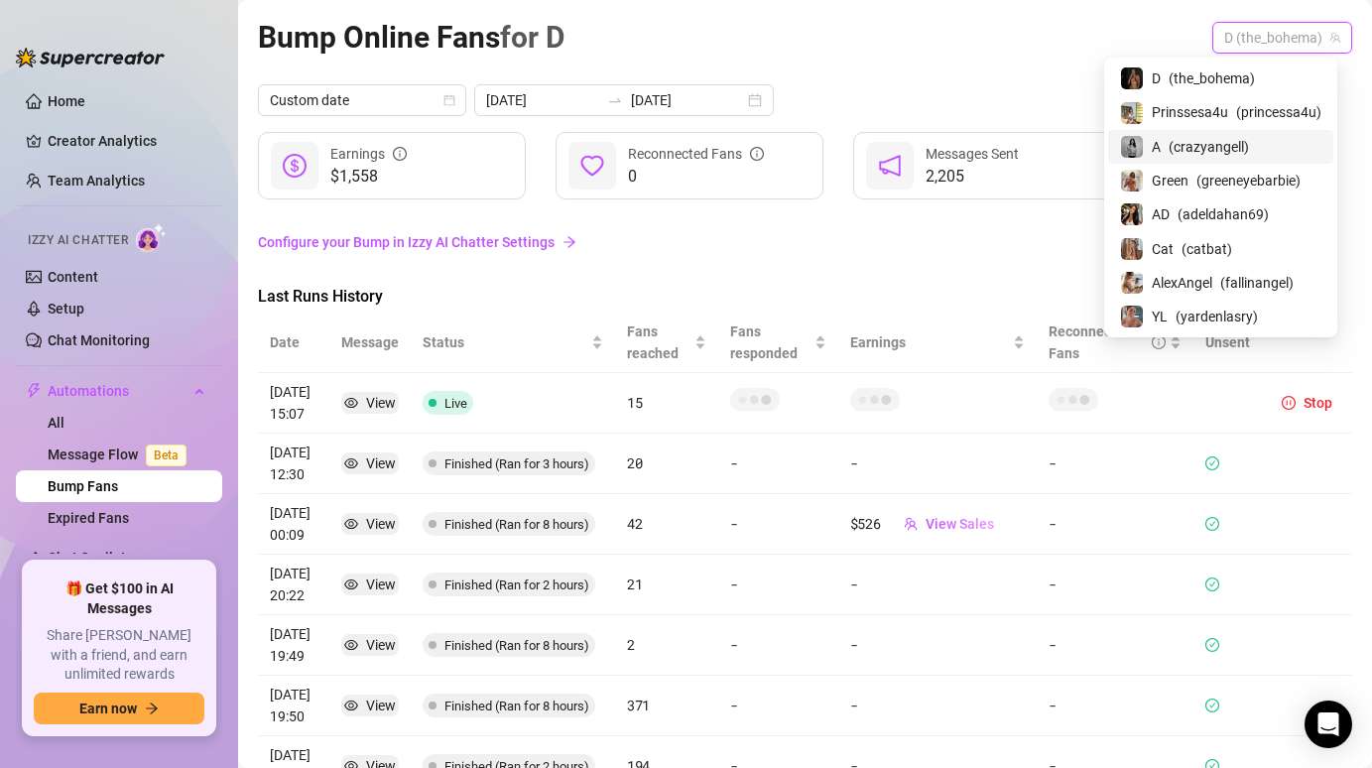
click at [1206, 144] on span "( crazyangell )" at bounding box center [1208, 147] width 80 height 22
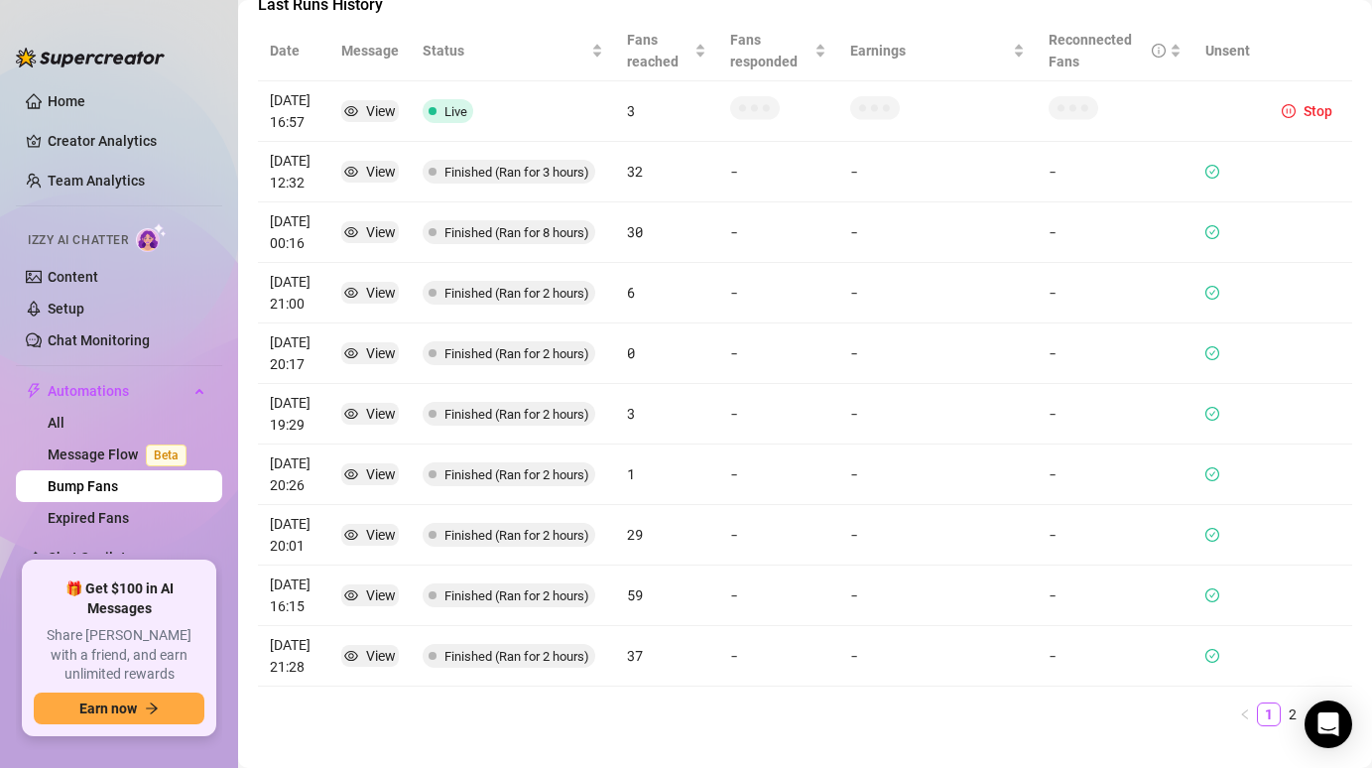
scroll to position [325, 0]
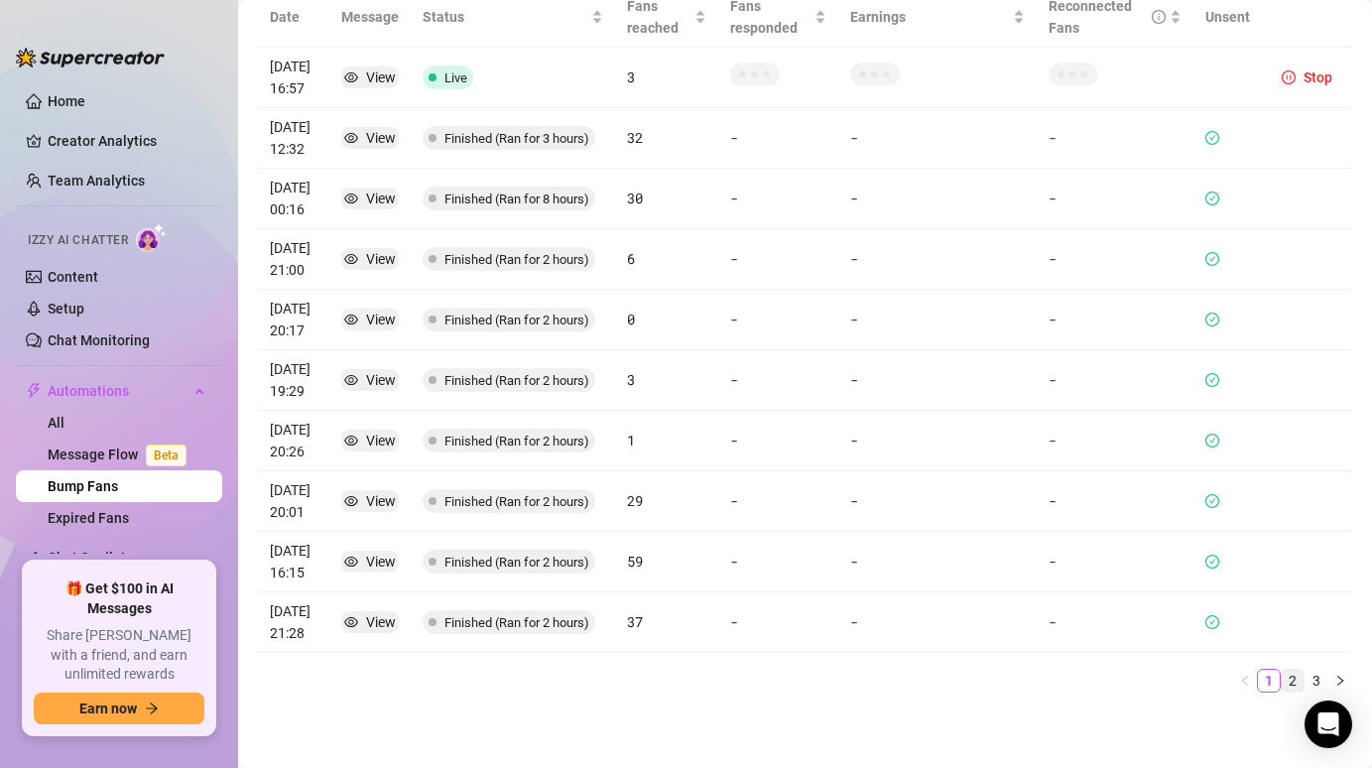
click at [1282, 678] on link "2" at bounding box center [1293, 681] width 22 height 22
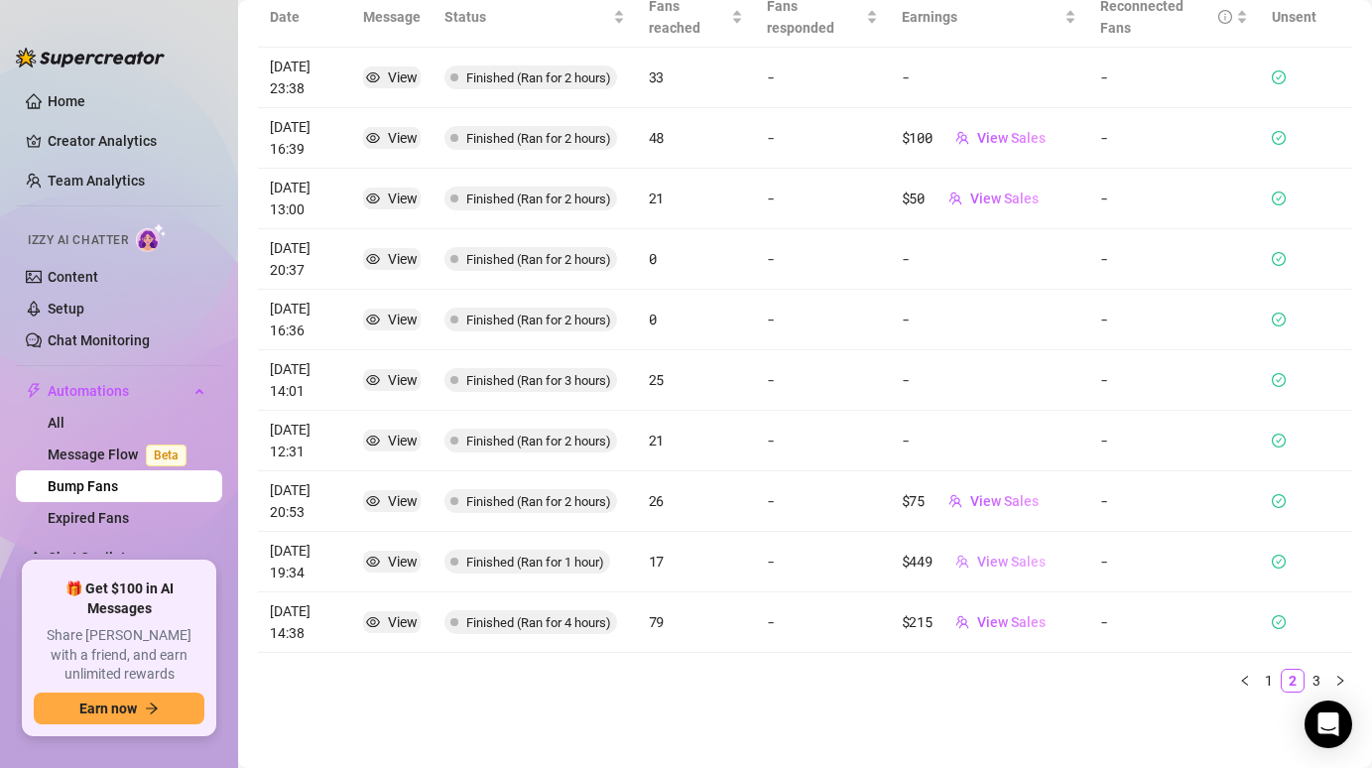
click at [1017, 564] on span "View Sales" at bounding box center [1011, 561] width 68 height 16
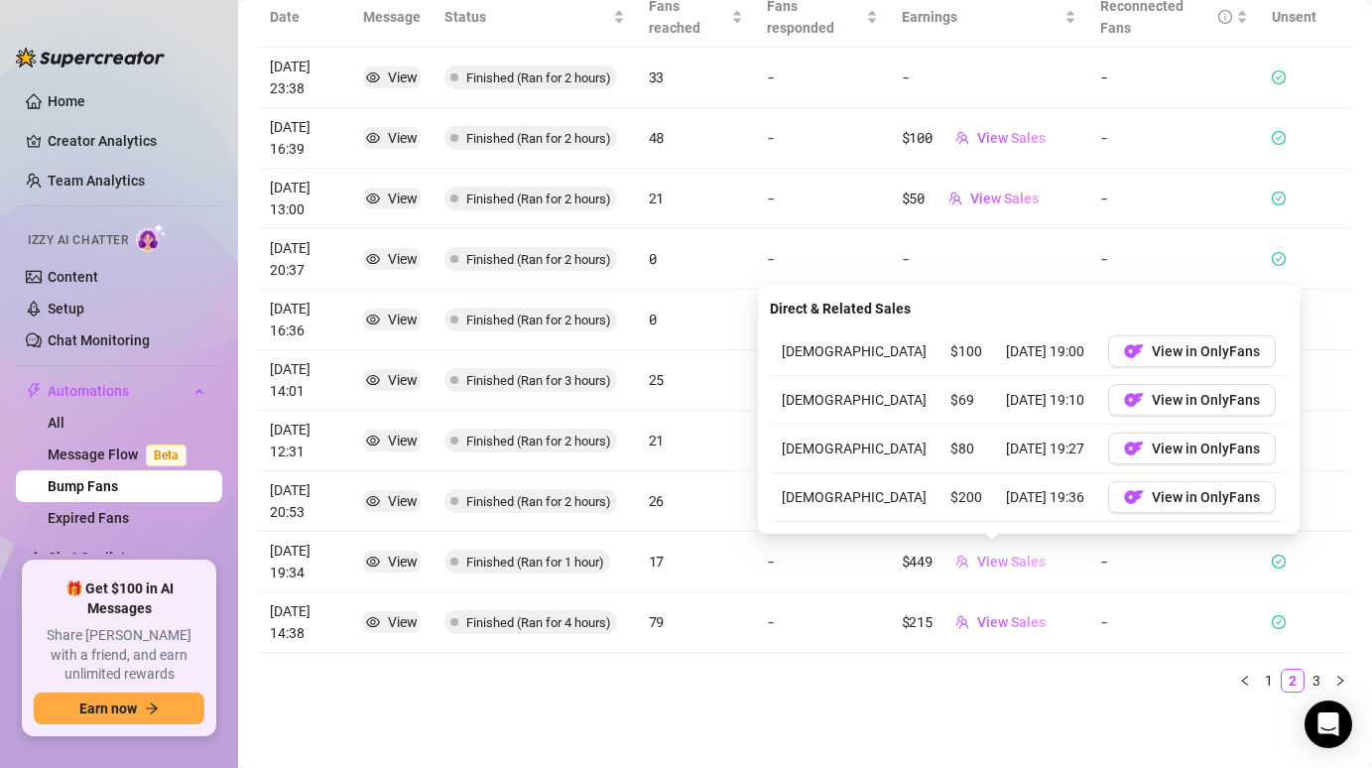
click at [1017, 564] on span "View Sales" at bounding box center [1011, 561] width 68 height 16
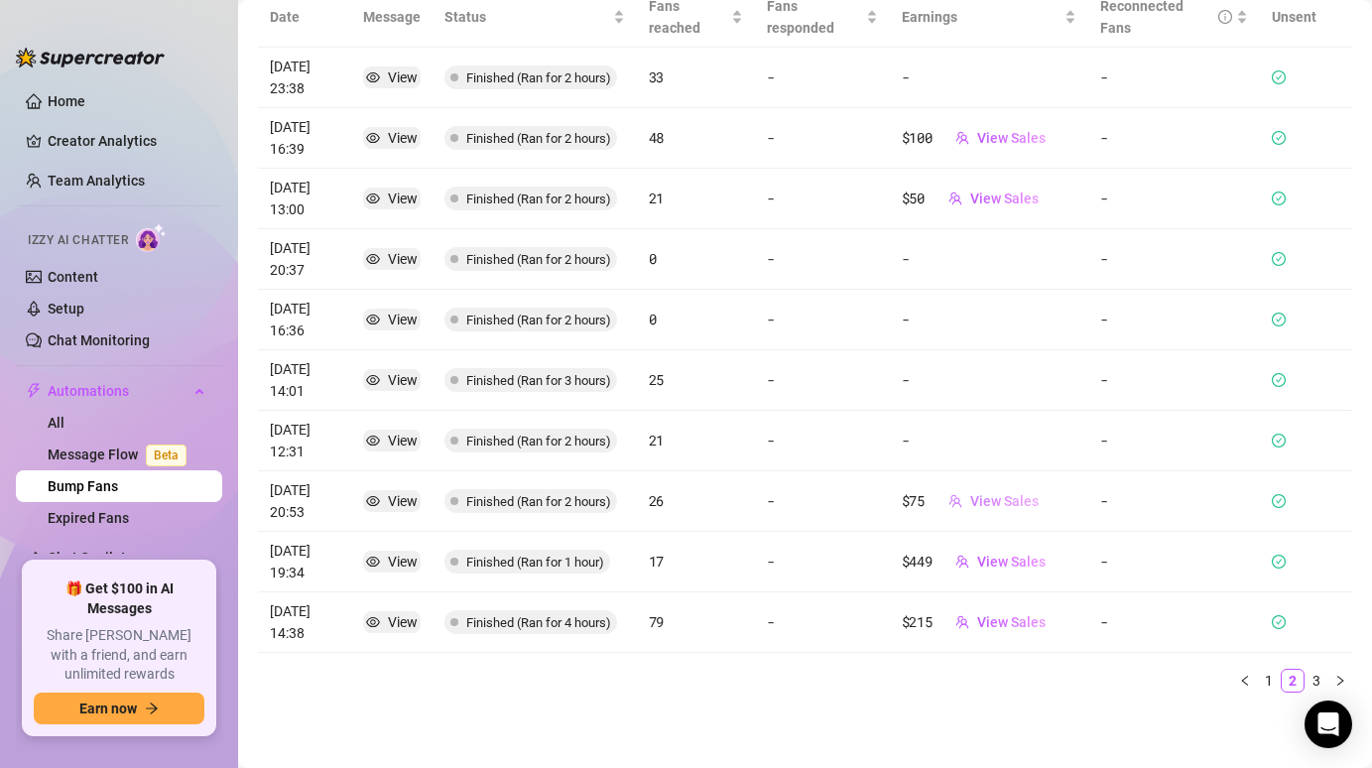
click at [967, 511] on button "View Sales" at bounding box center [993, 501] width 122 height 32
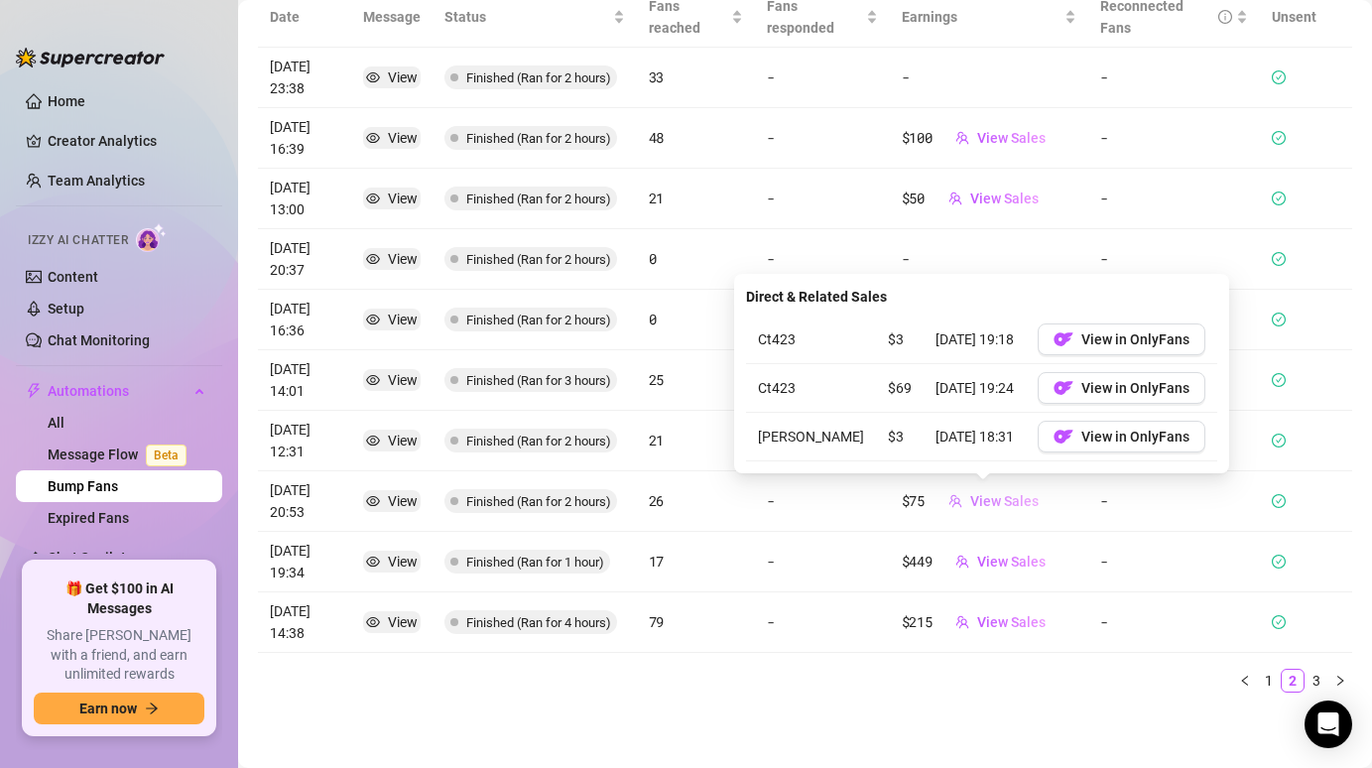
click at [969, 510] on button "View Sales" at bounding box center [993, 501] width 122 height 32
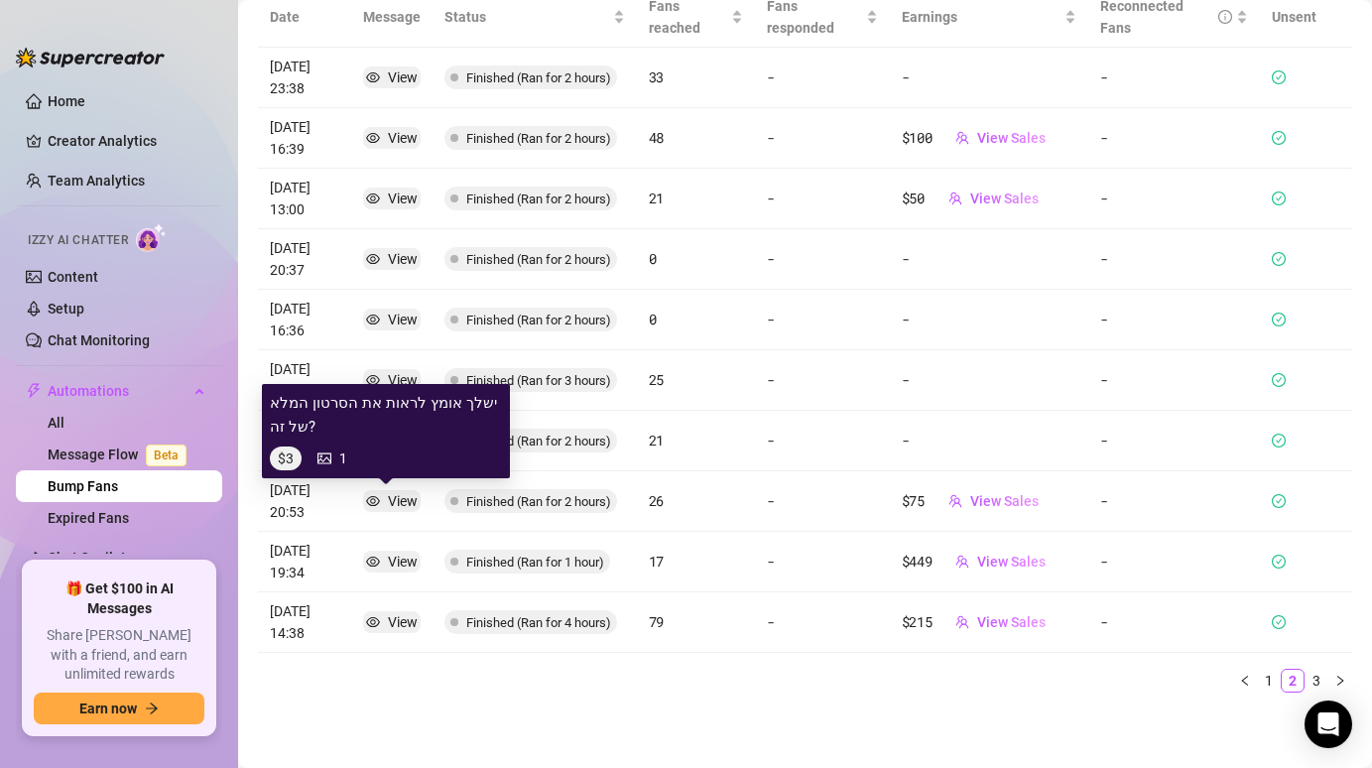
click at [388, 497] on div "View" at bounding box center [403, 501] width 30 height 22
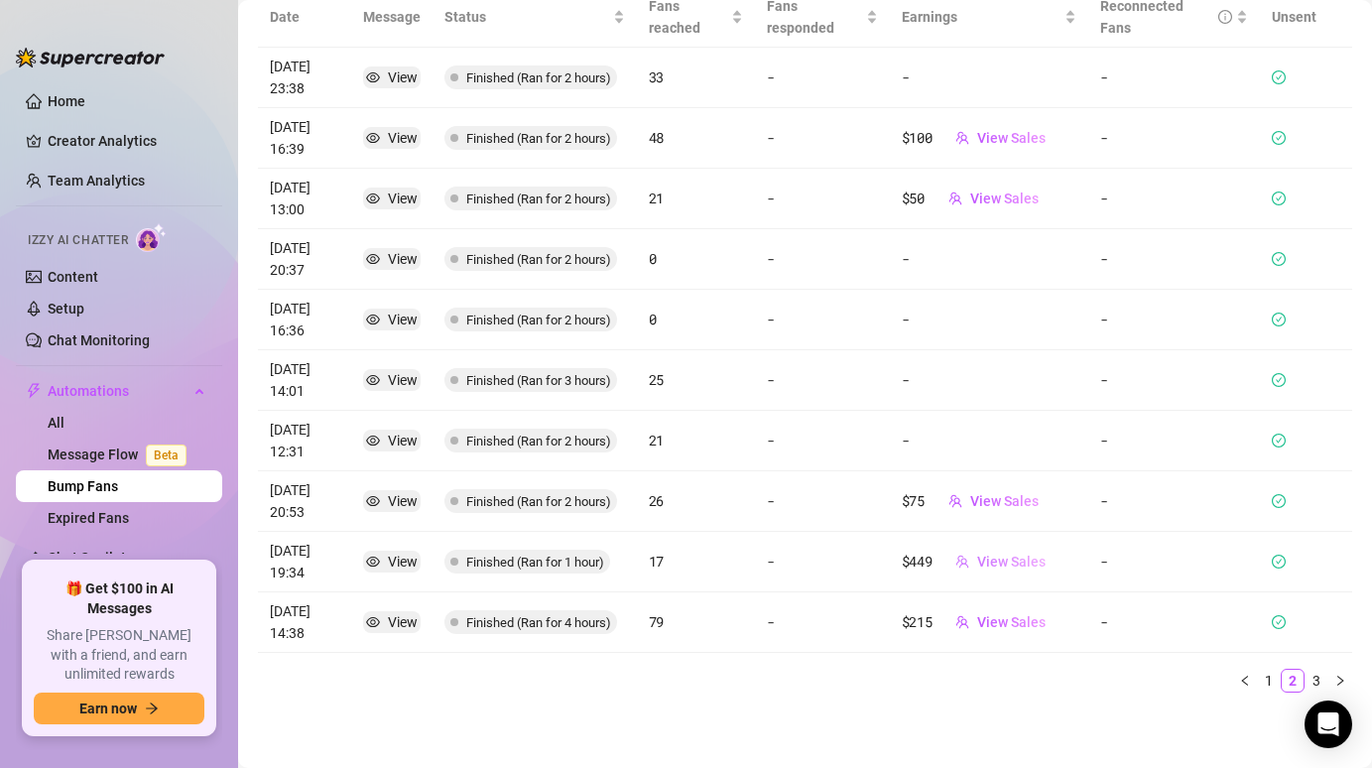
click at [1000, 551] on button "View Sales" at bounding box center [1000, 562] width 122 height 32
click at [380, 576] on td "View" at bounding box center [391, 562] width 81 height 61
click at [388, 567] on div "View" at bounding box center [403, 562] width 30 height 22
click at [978, 622] on span "View Sales" at bounding box center [1011, 622] width 68 height 16
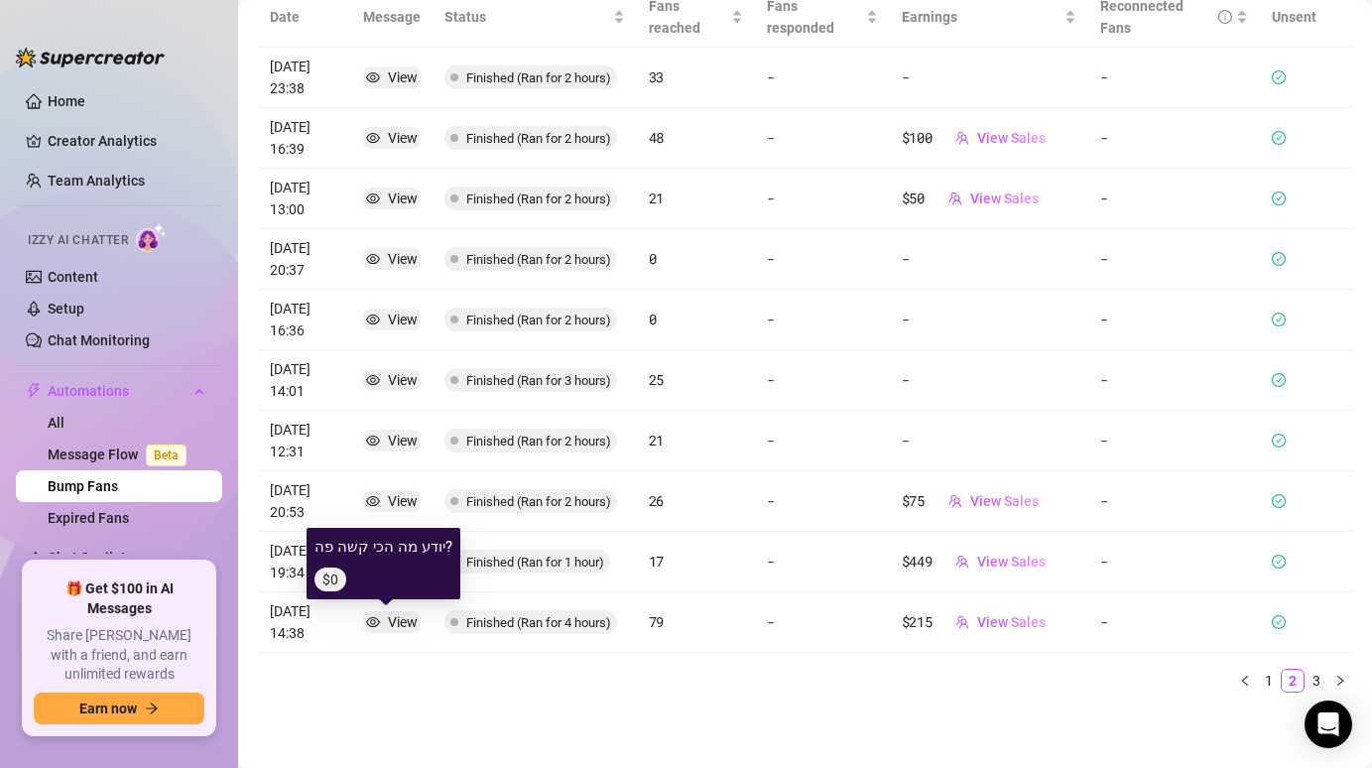
click at [388, 620] on div "View" at bounding box center [403, 622] width 30 height 22
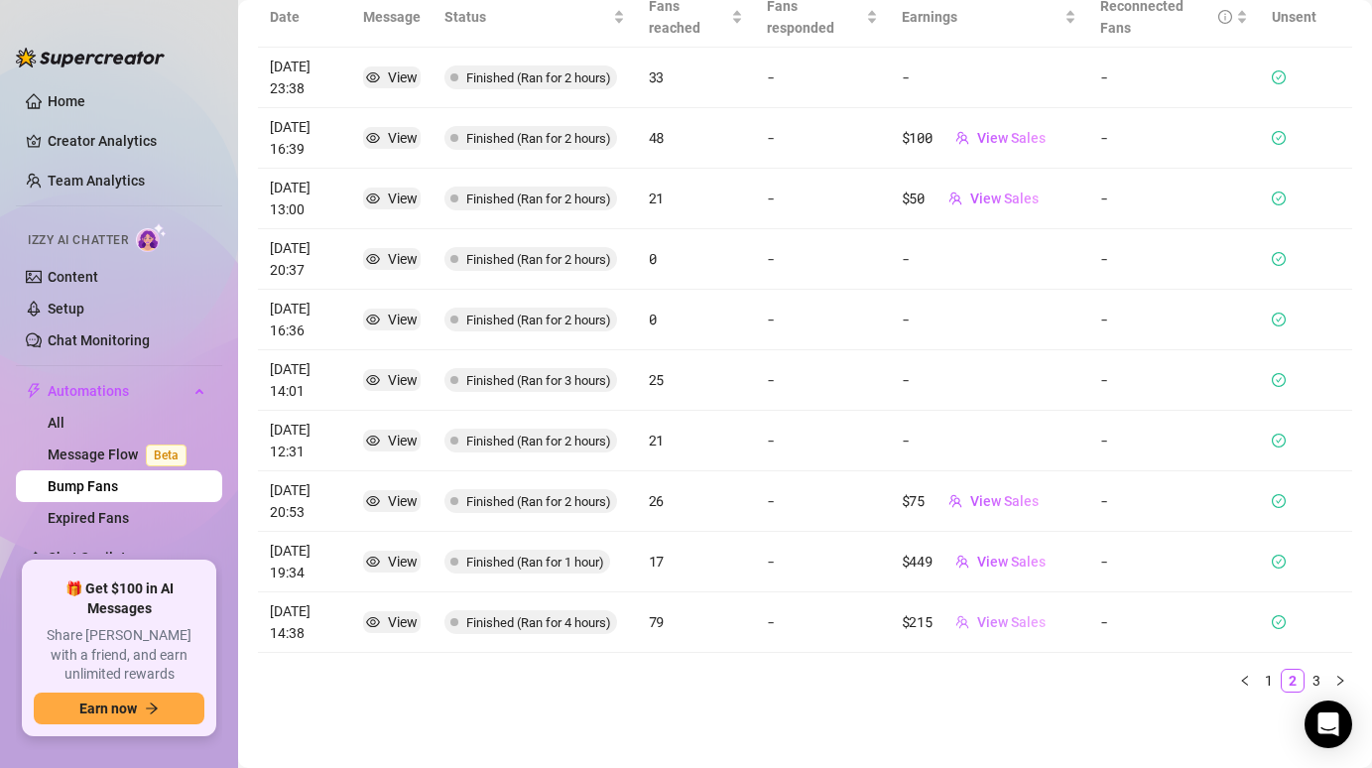
click at [987, 624] on span "View Sales" at bounding box center [1011, 622] width 68 height 16
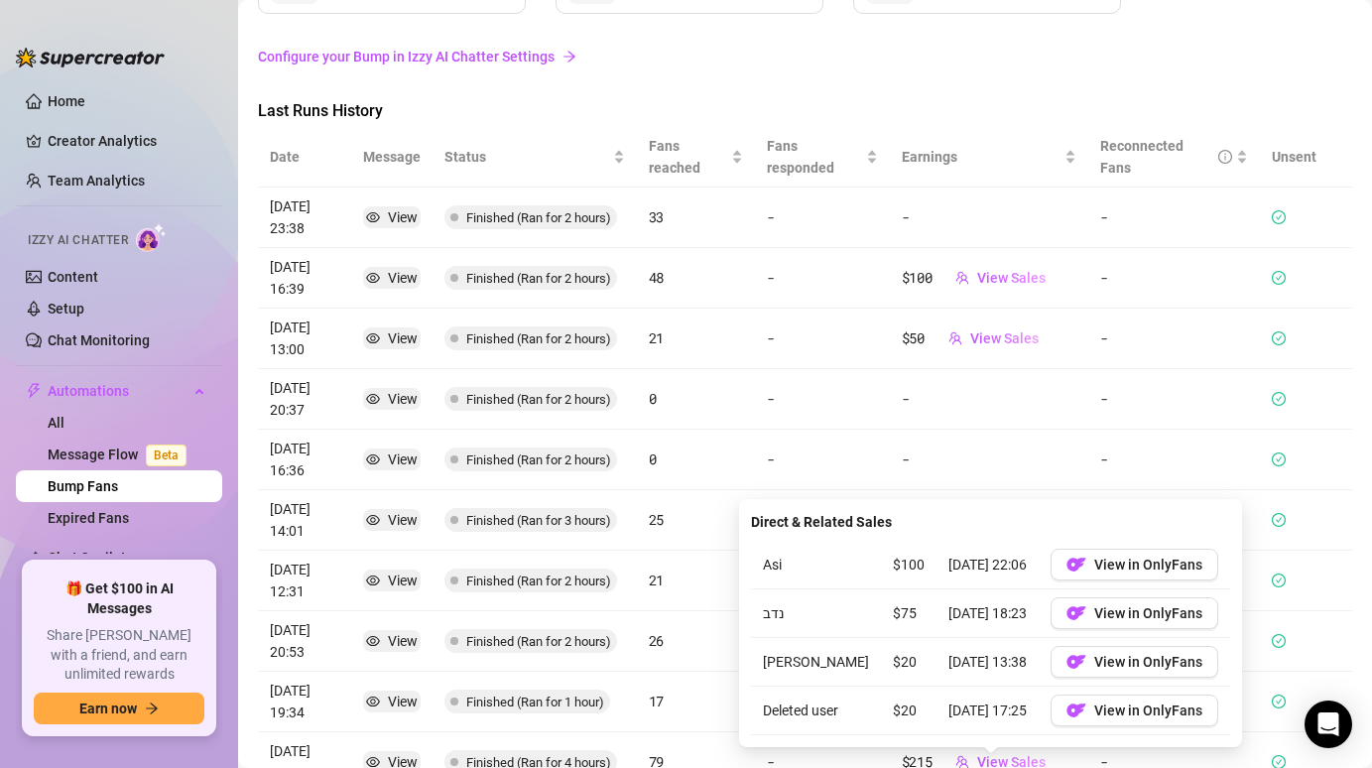
scroll to position [173, 0]
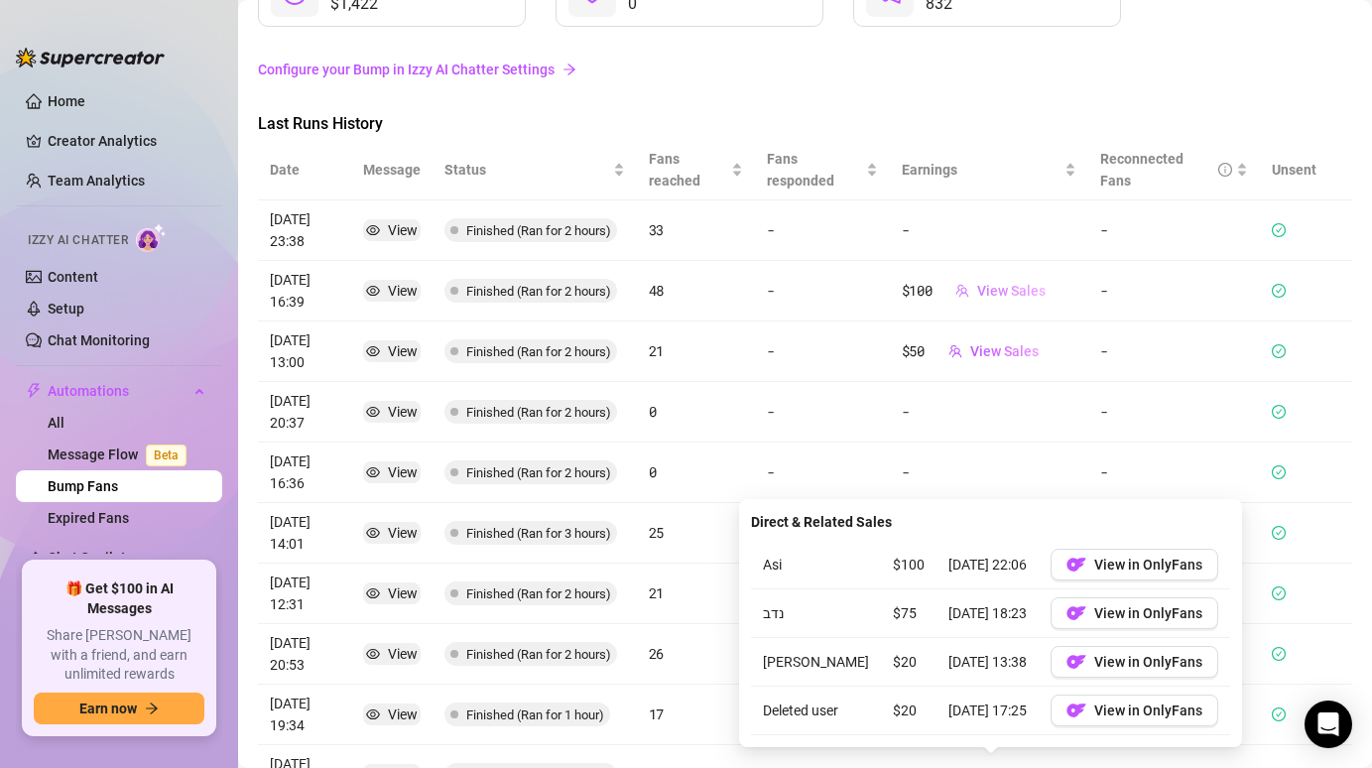
click at [996, 279] on button "View Sales" at bounding box center [1000, 291] width 122 height 32
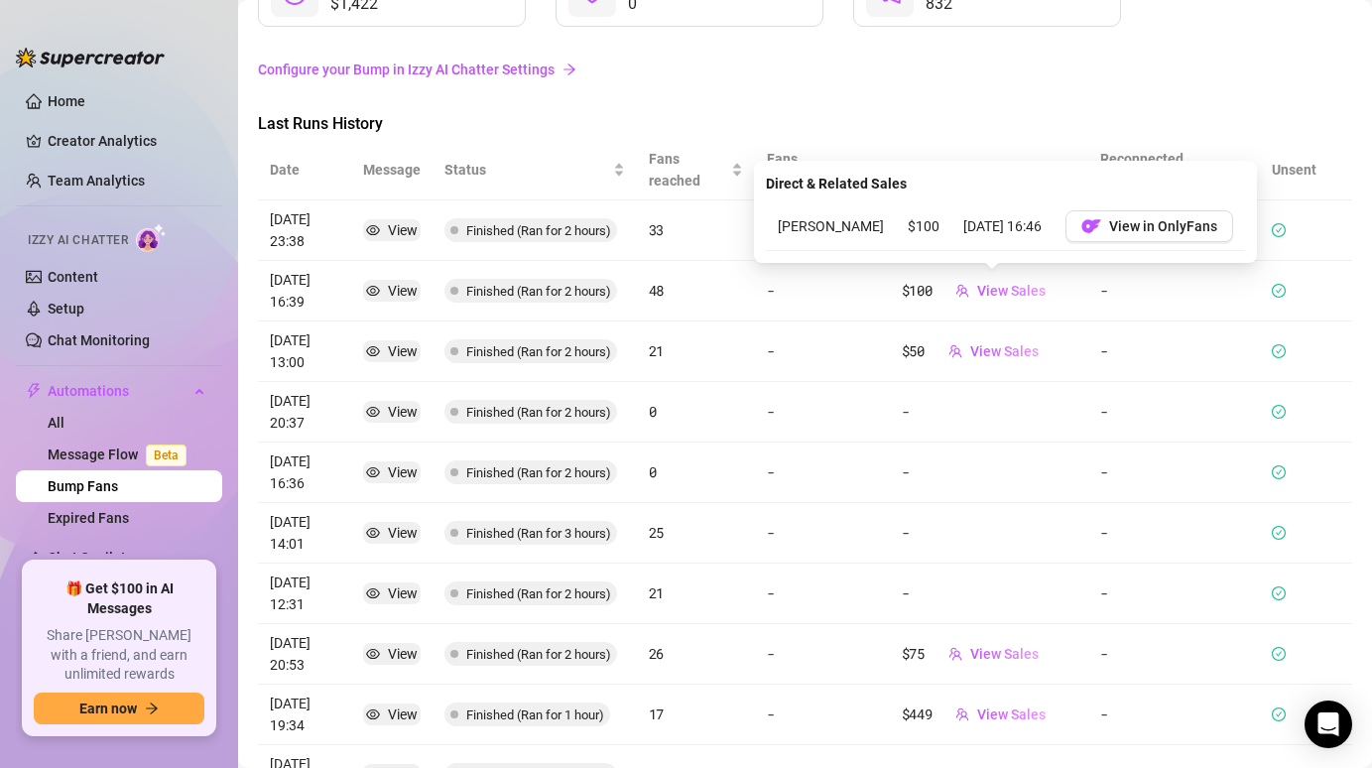
click at [379, 281] on div "View" at bounding box center [392, 291] width 52 height 22
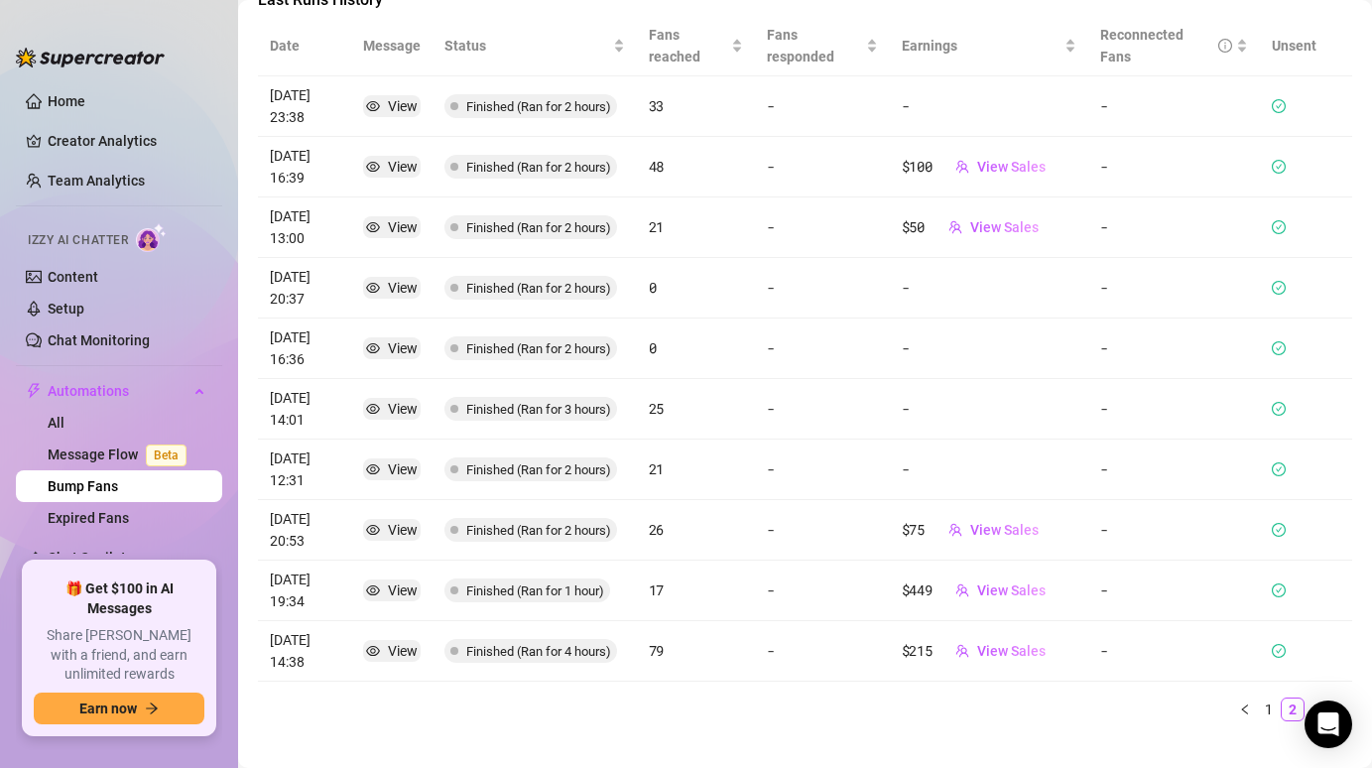
scroll to position [321, 0]
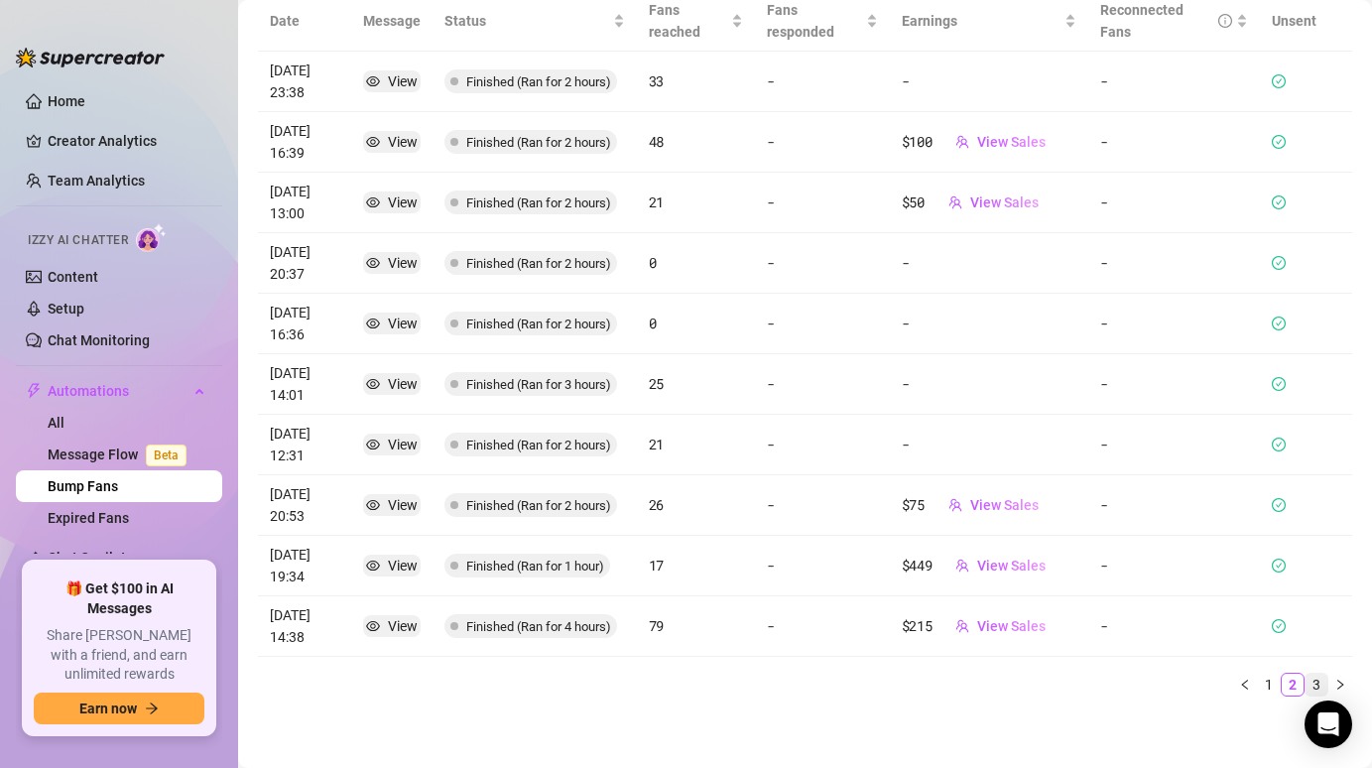
click at [1306, 679] on link "3" at bounding box center [1316, 685] width 22 height 22
click at [406, 202] on div "View" at bounding box center [403, 202] width 30 height 22
click at [977, 205] on span "View Sales" at bounding box center [1011, 202] width 68 height 16
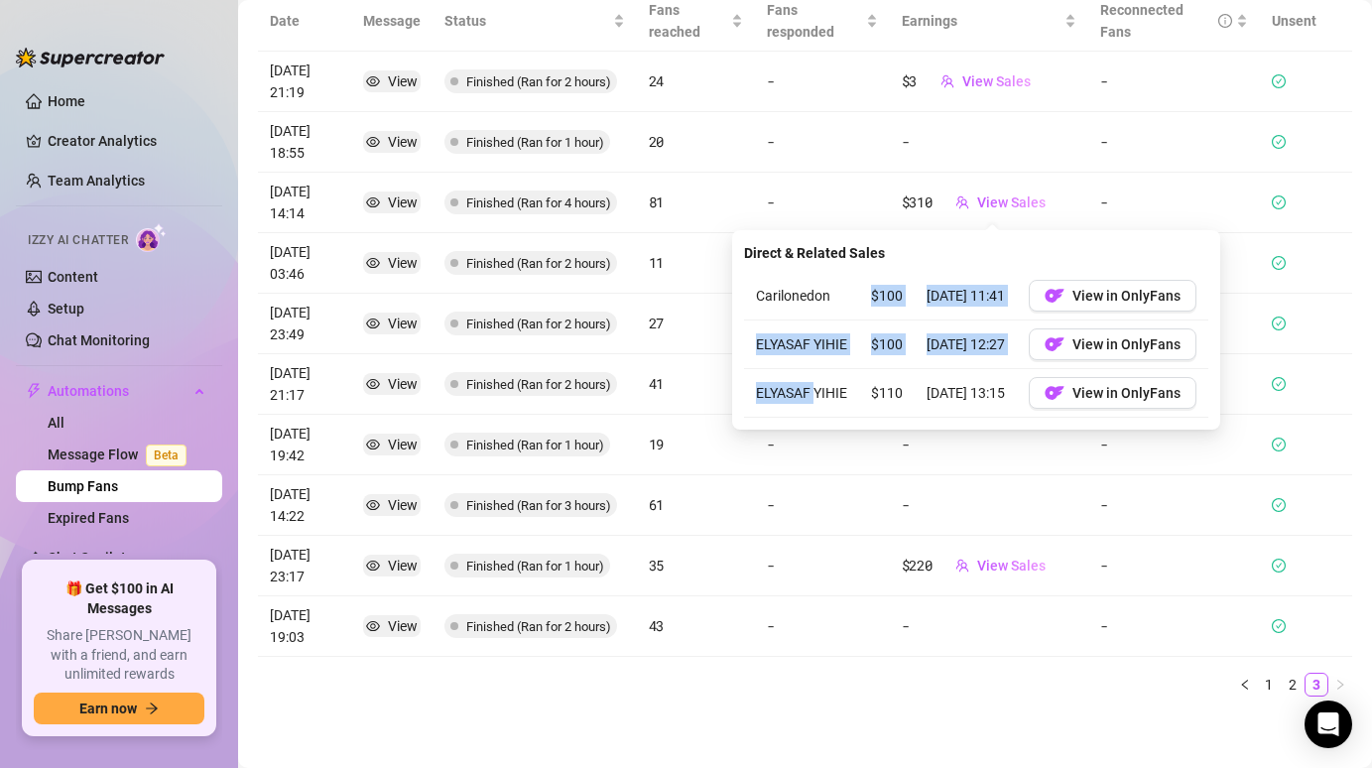
drag, startPoint x: 834, startPoint y: 338, endPoint x: 813, endPoint y: 399, distance: 64.0
click at [813, 399] on tbody "Carilonedon $100 [DATE] 11:41 View in OnlyFans ELYASAF YIHIE $100 [DATE] 12:27 …" at bounding box center [976, 345] width 464 height 146
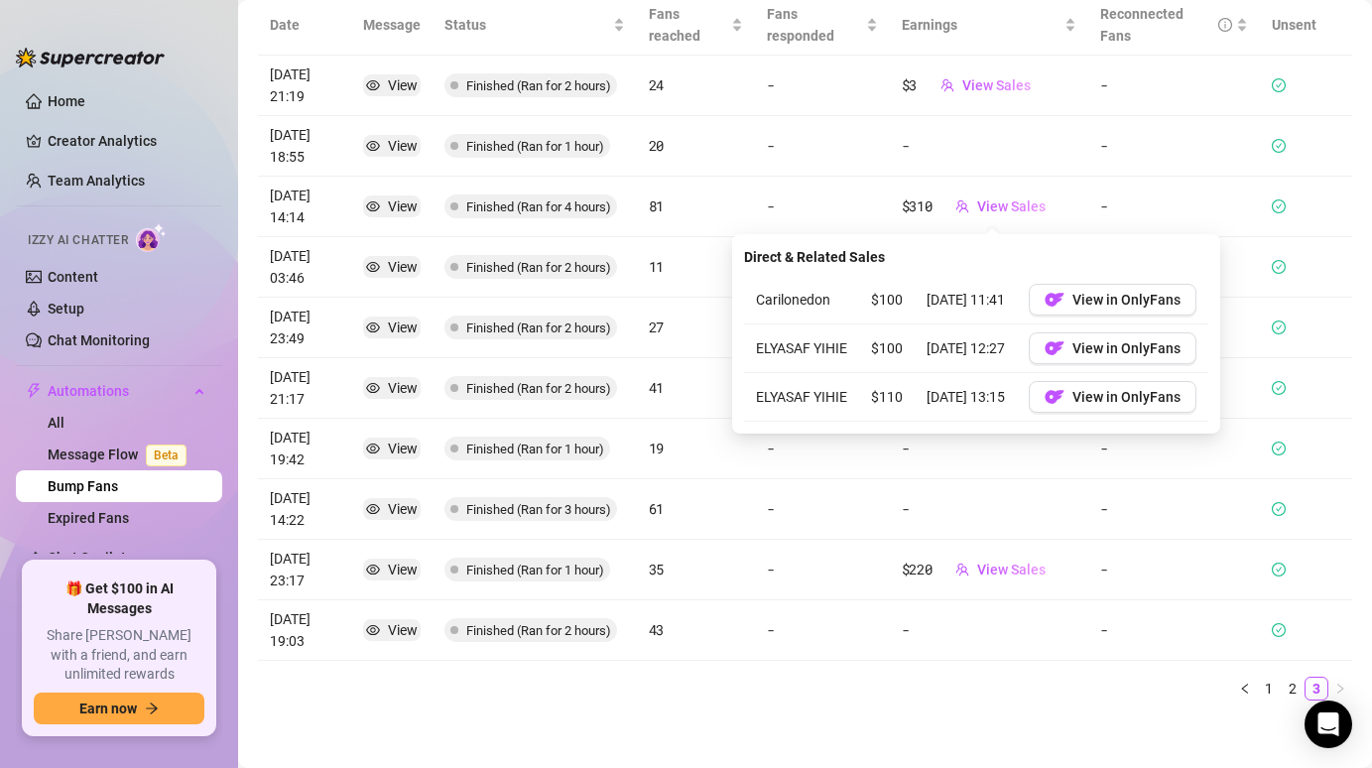
click at [756, 122] on td "-" at bounding box center [822, 146] width 134 height 61
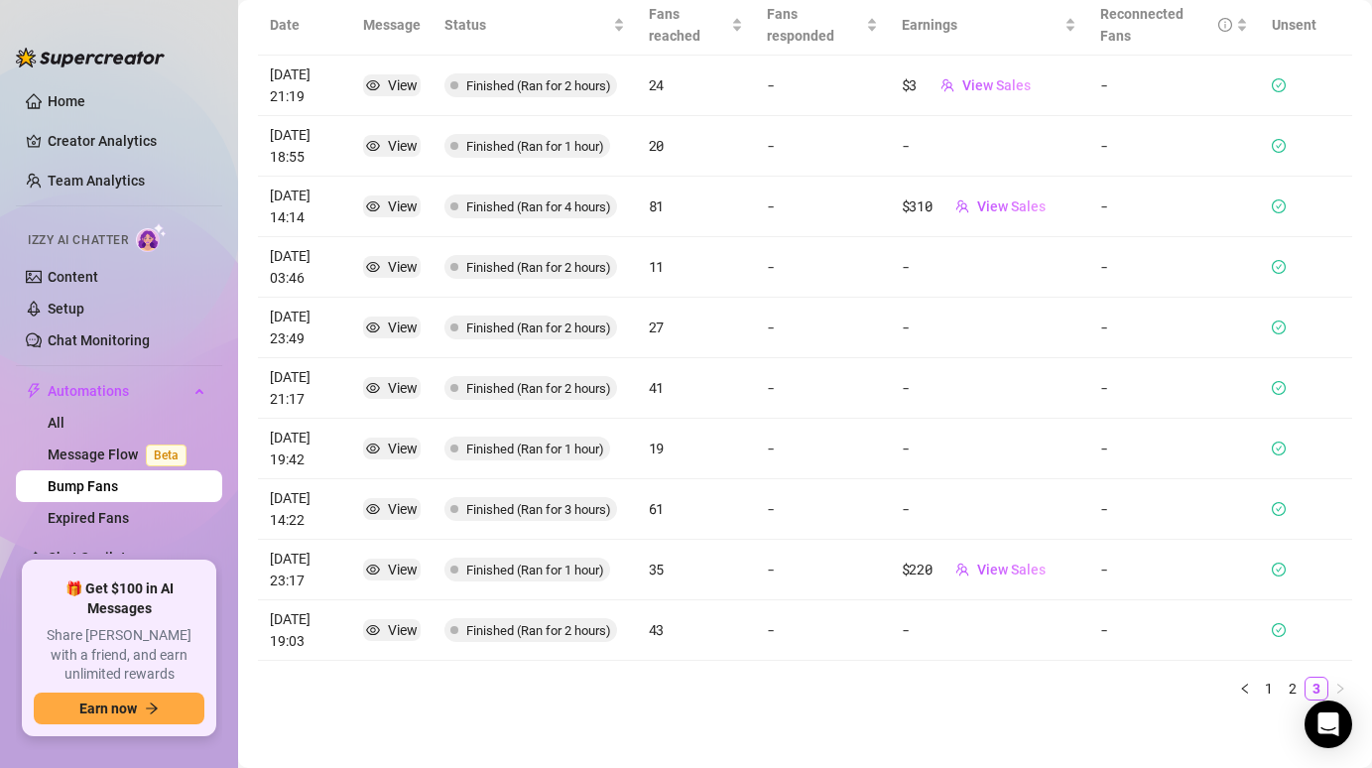
click at [414, 90] on td "View" at bounding box center [391, 86] width 81 height 61
click at [404, 89] on div "View" at bounding box center [403, 85] width 30 height 22
click at [984, 92] on span "View Sales" at bounding box center [996, 85] width 68 height 16
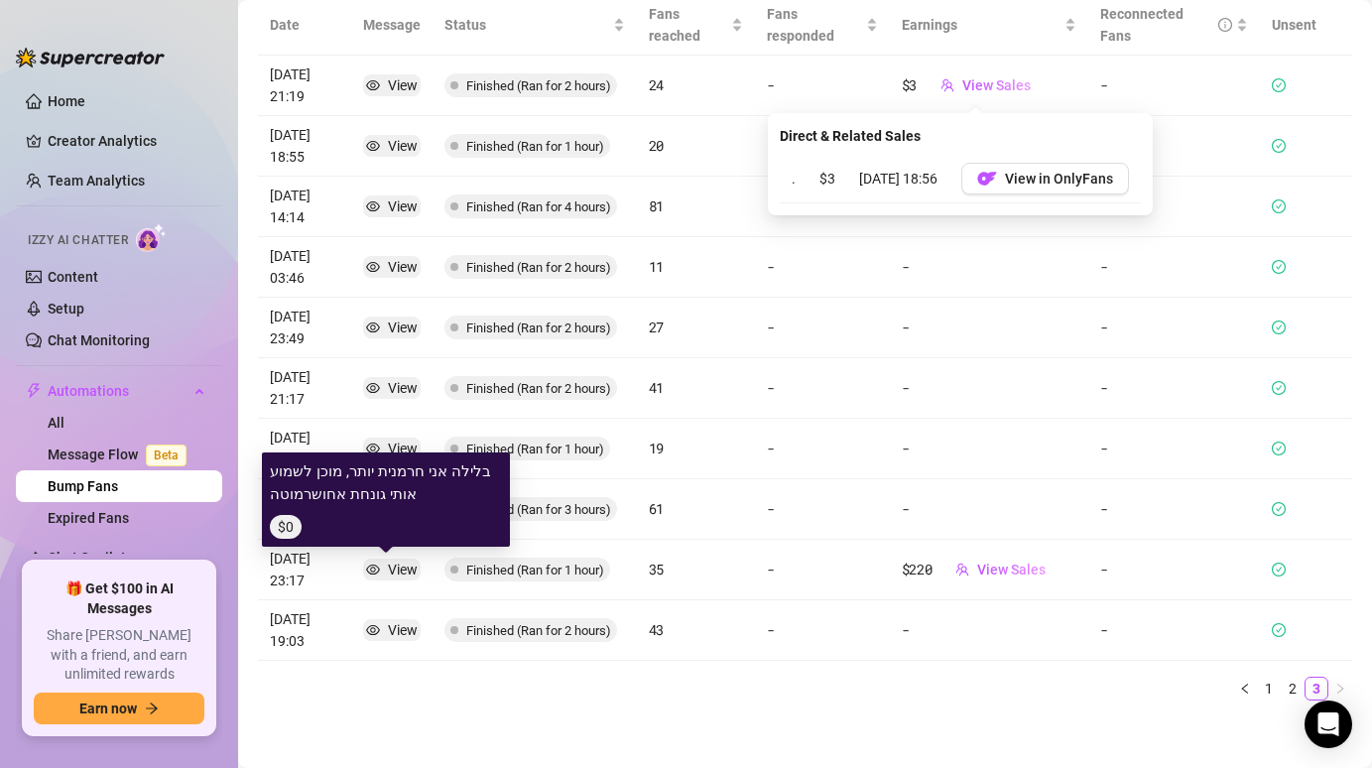
click at [401, 571] on div "View" at bounding box center [403, 569] width 30 height 22
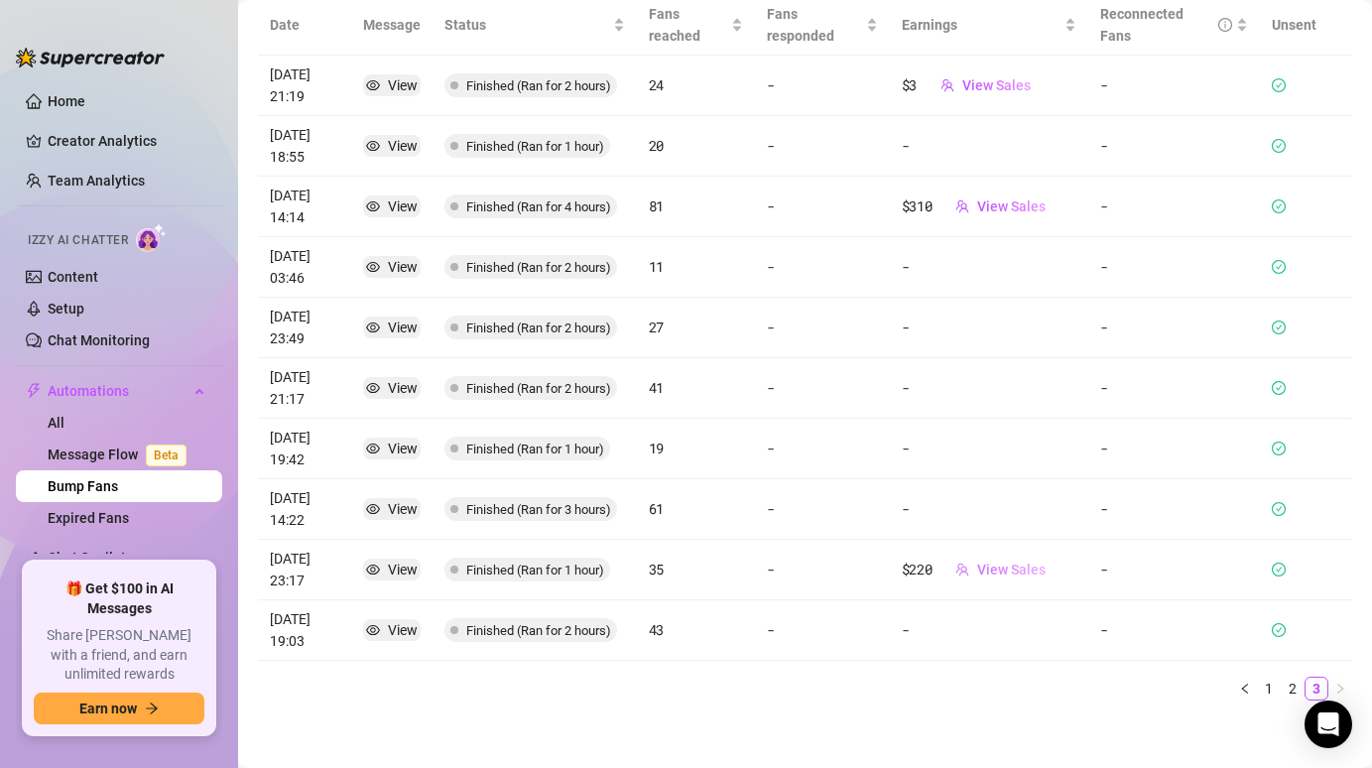
click at [999, 563] on span "View Sales" at bounding box center [1011, 569] width 68 height 16
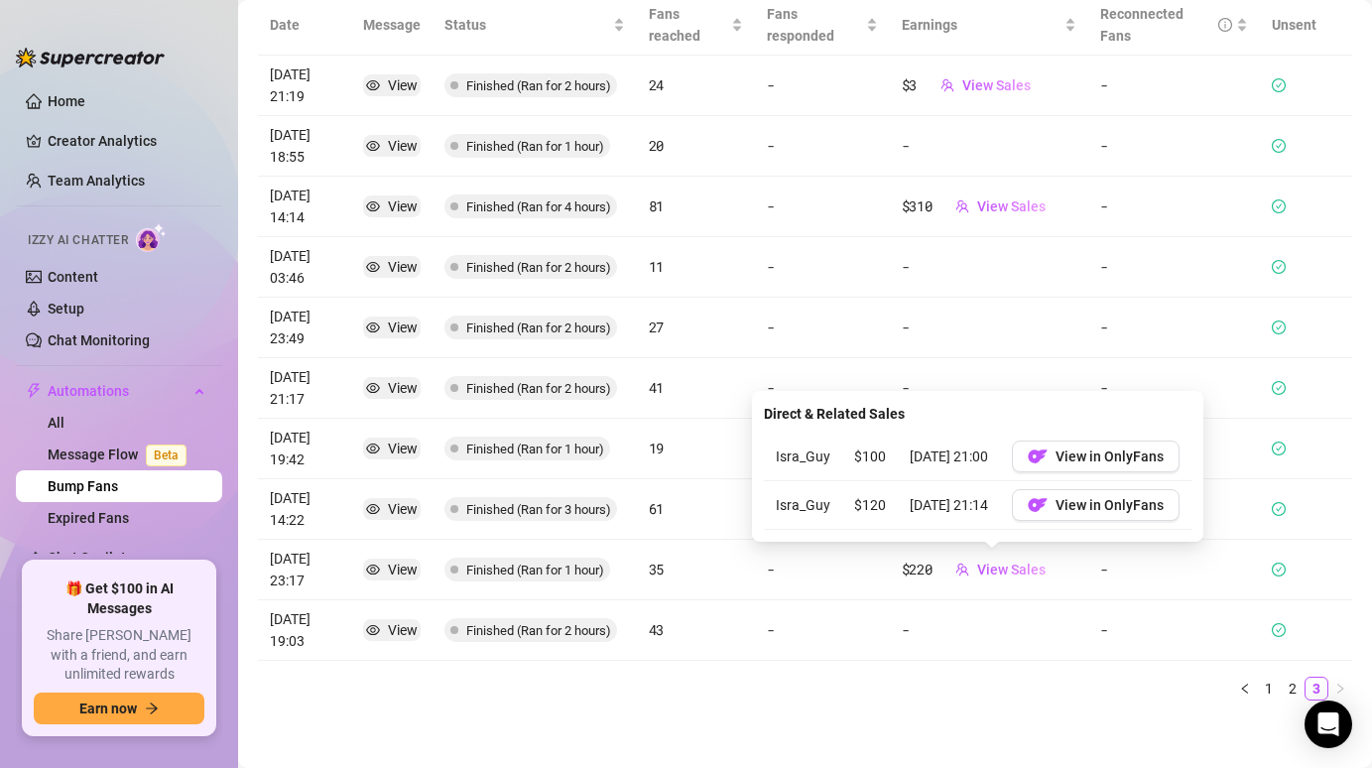
click at [779, 270] on article "-" at bounding box center [822, 267] width 110 height 22
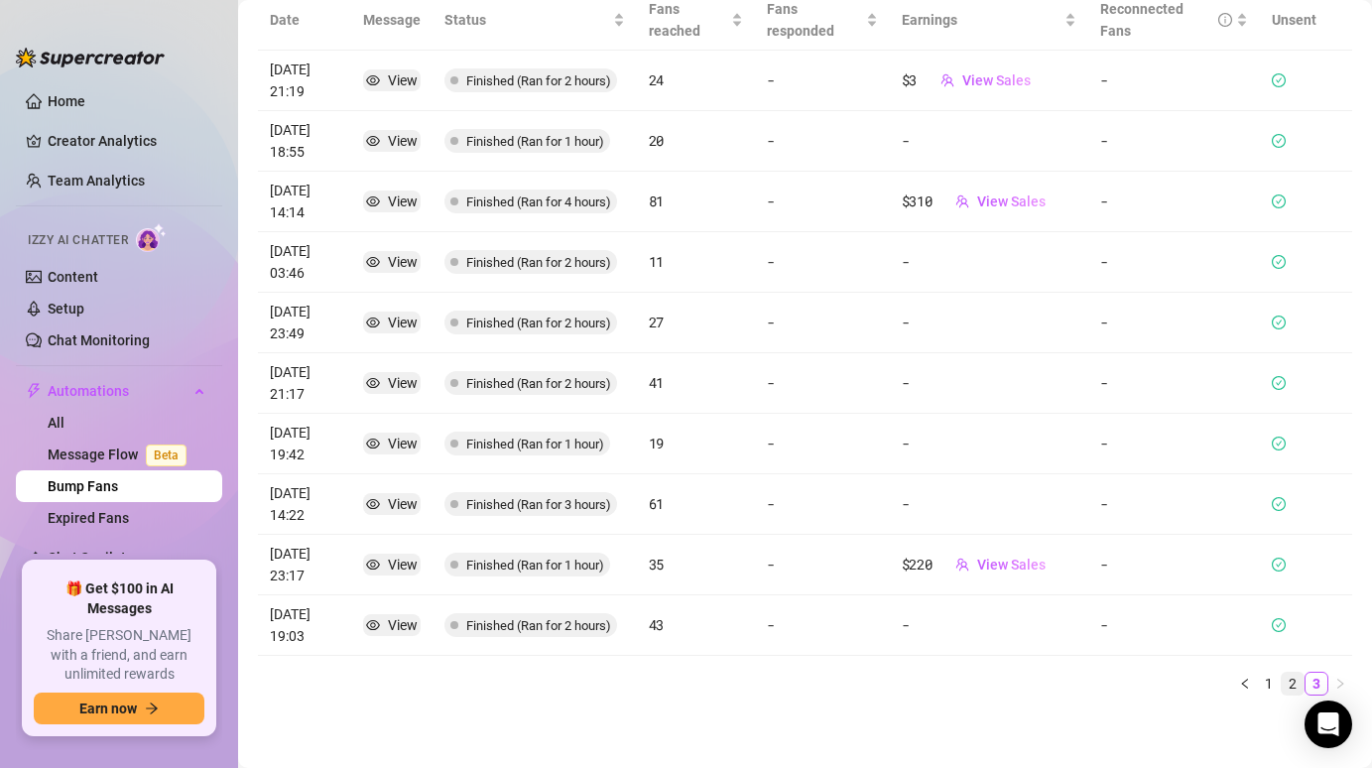
scroll to position [321, 0]
click at [1258, 676] on link "1" at bounding box center [1269, 685] width 22 height 22
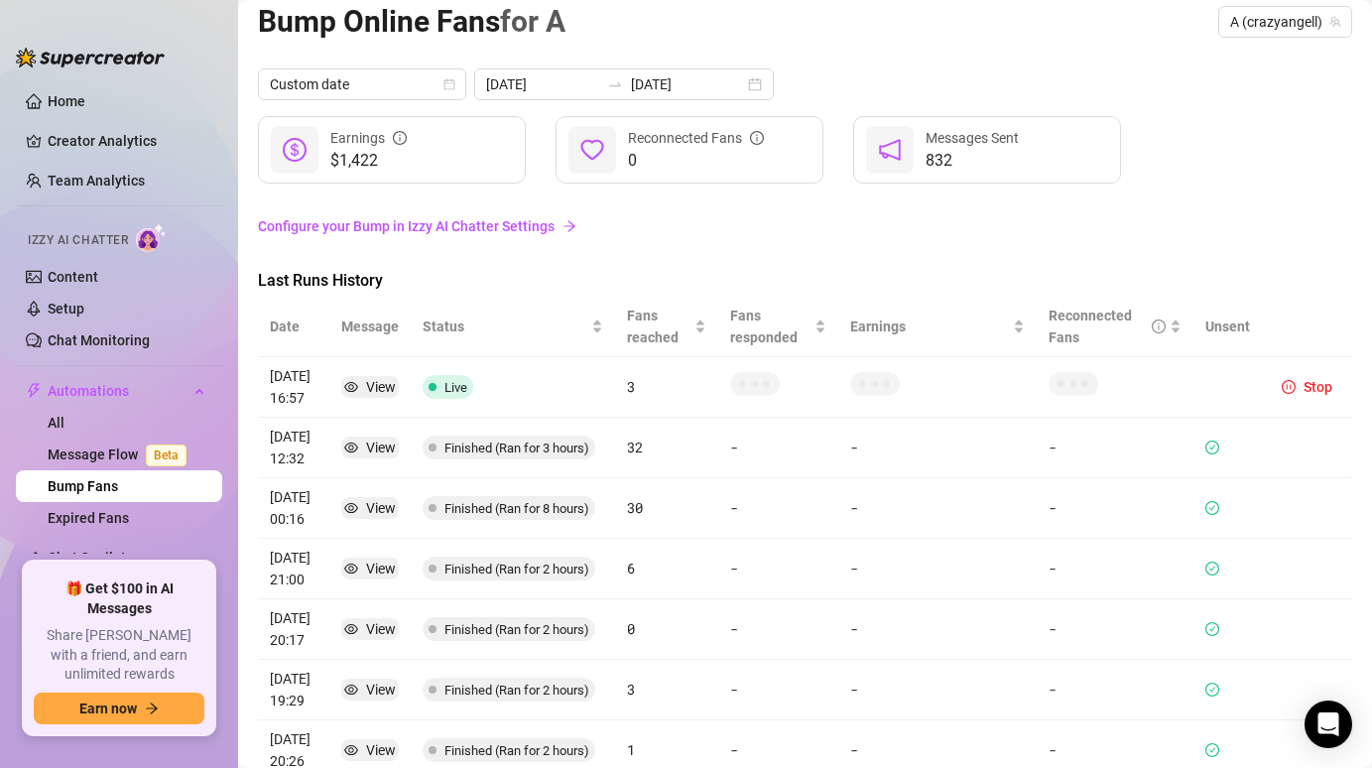
scroll to position [0, 0]
